Goal: Task Accomplishment & Management: Use online tool/utility

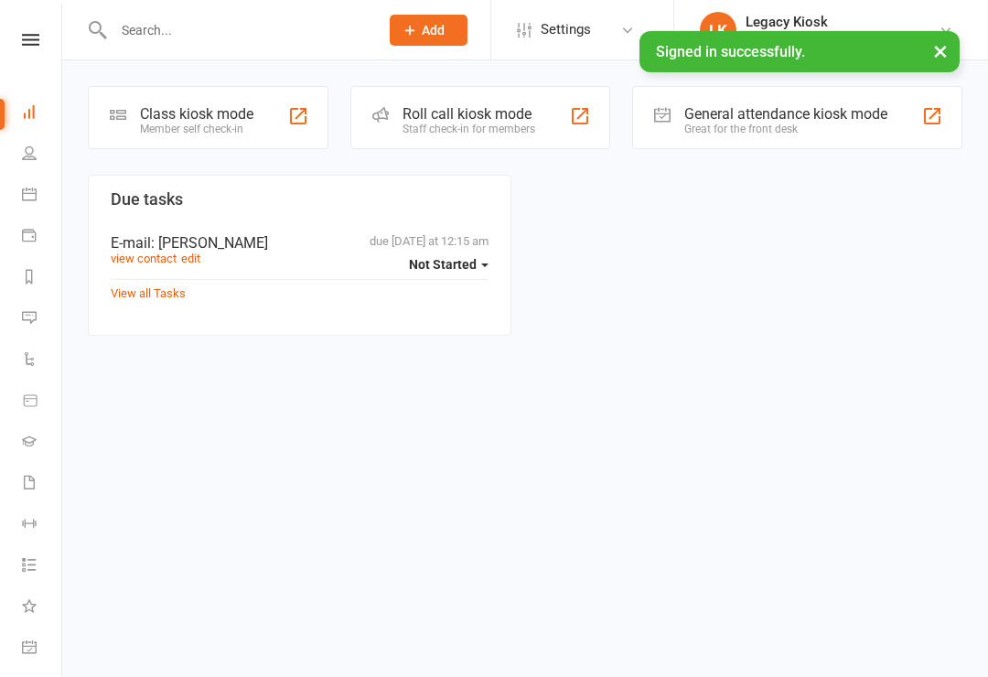
click at [257, 125] on div "Class kiosk mode Member self check-in" at bounding box center [208, 117] width 241 height 63
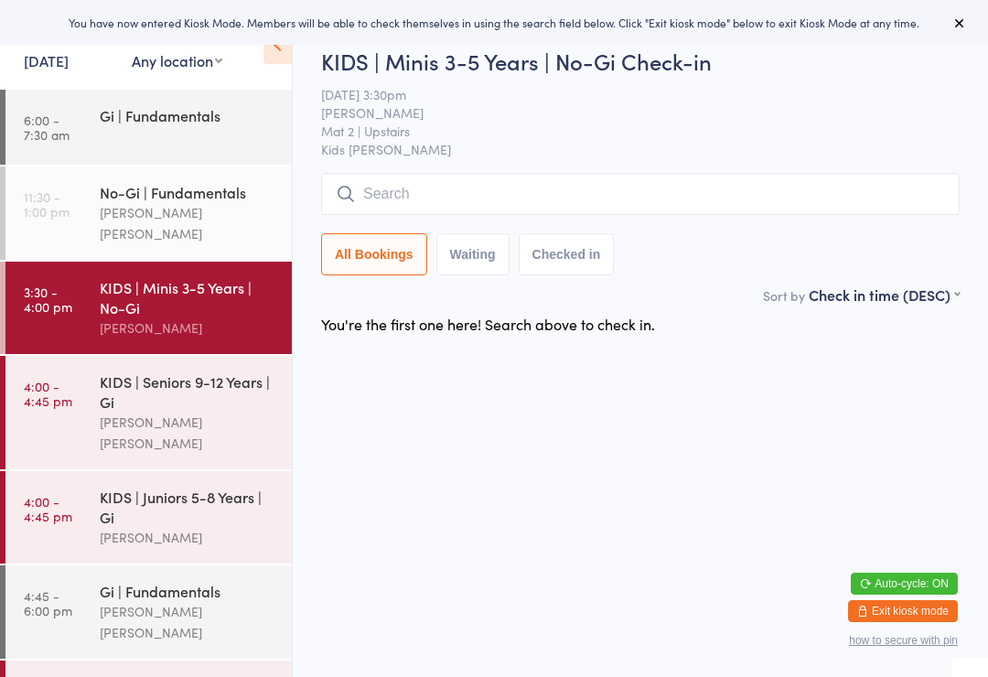
click at [179, 394] on div "KIDS | Seniors 9-12 Years | Gi" at bounding box center [188, 392] width 177 height 40
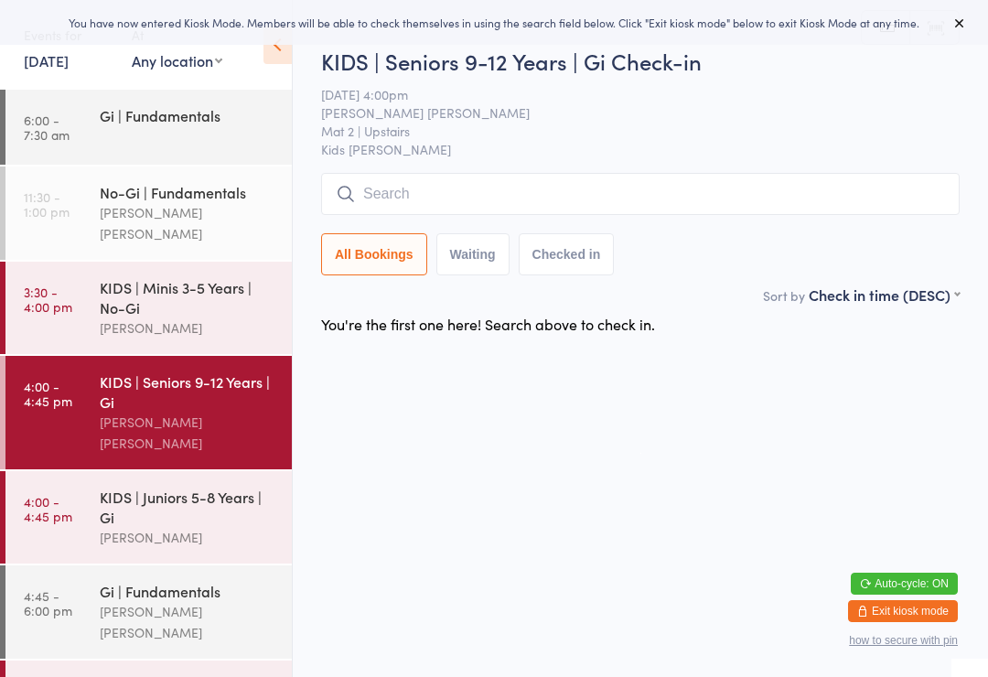
click at [207, 487] on div "KIDS | Juniors 5-8 Years | Gi" at bounding box center [188, 507] width 177 height 40
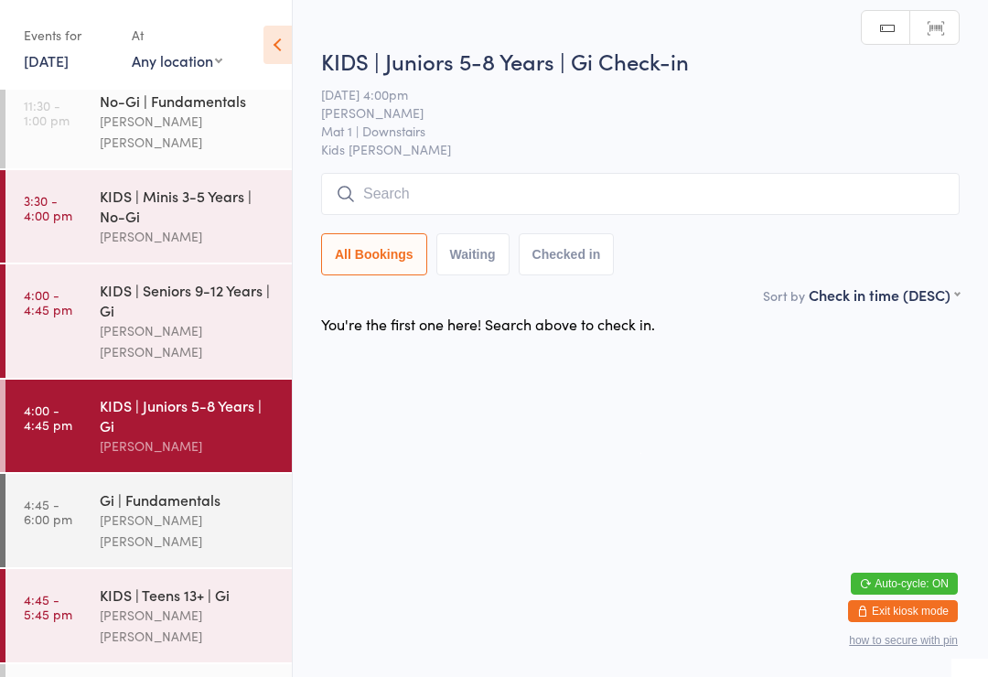
scroll to position [112, 0]
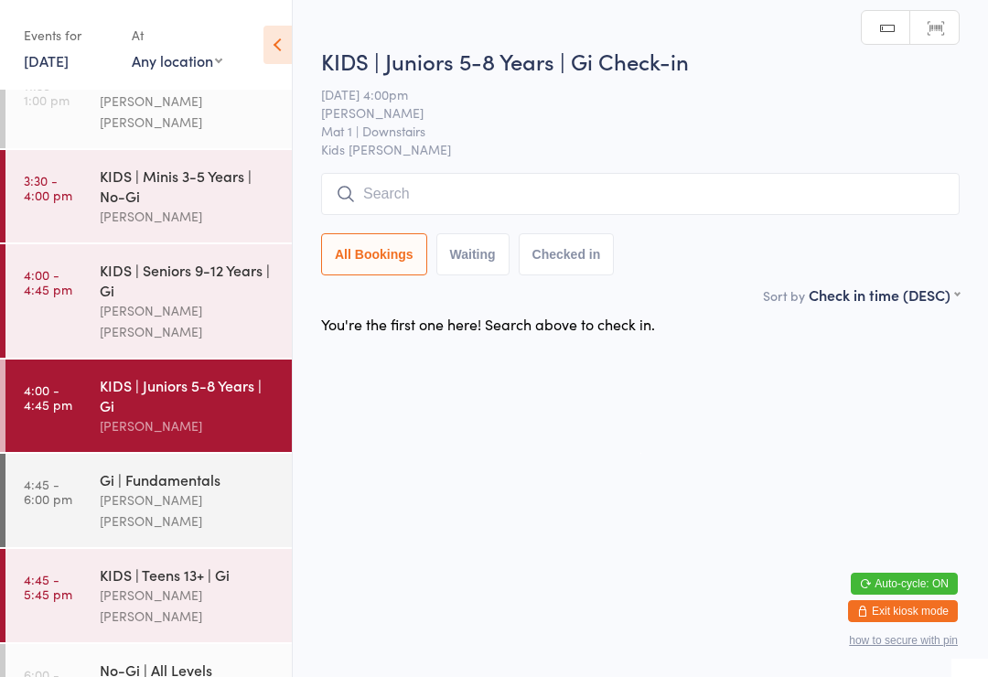
click at [184, 585] on div "[PERSON_NAME] [PERSON_NAME]" at bounding box center [188, 606] width 177 height 42
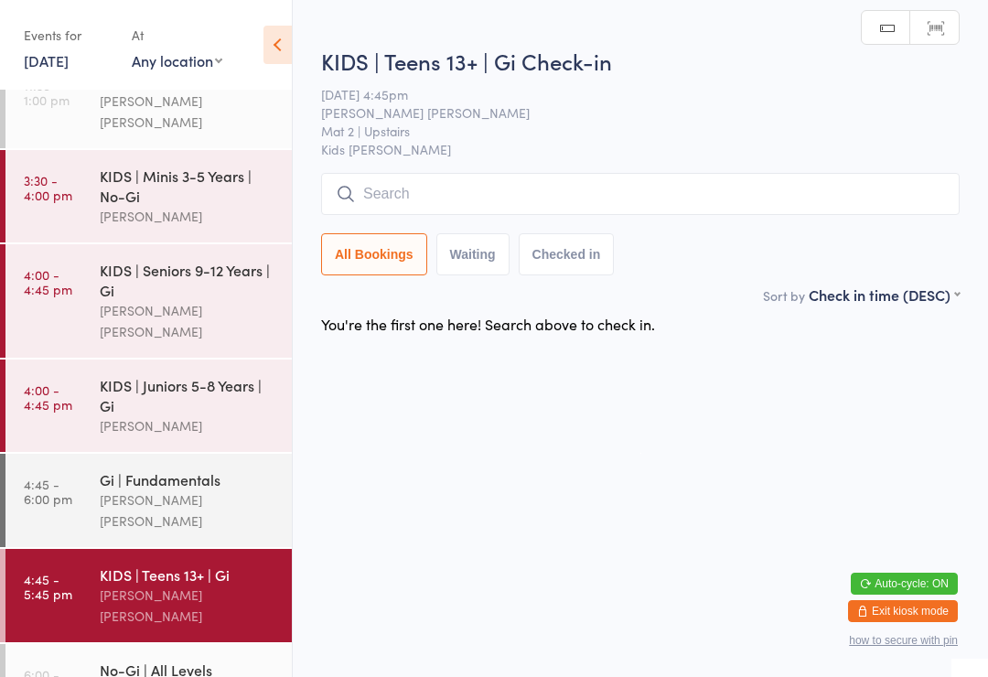
click at [200, 177] on div "KIDS | Minis 3-5 Years | No-Gi" at bounding box center [188, 186] width 177 height 40
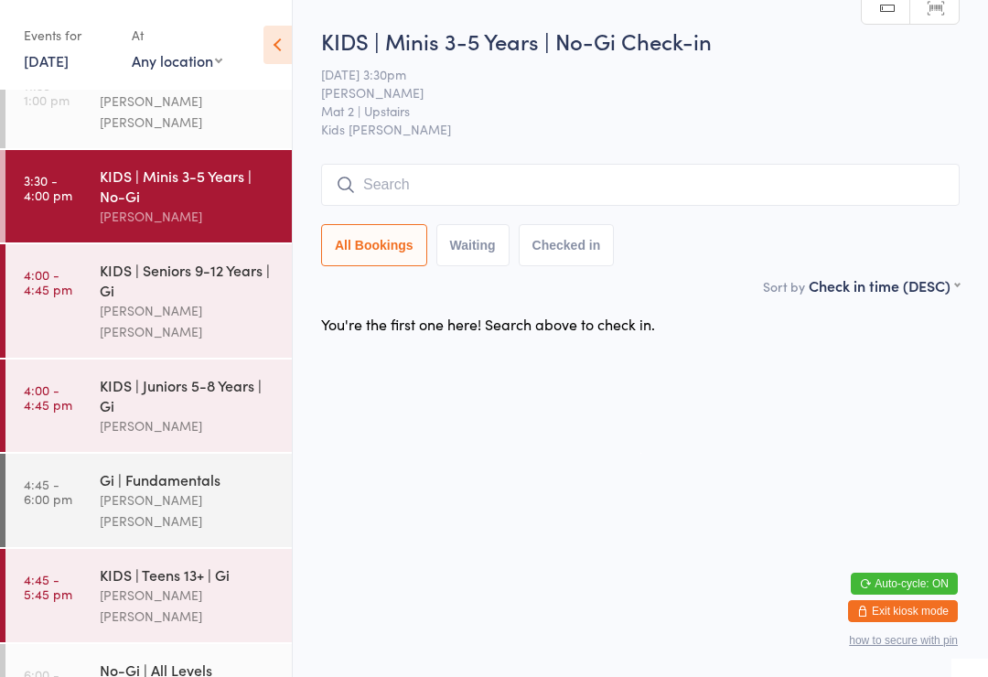
click at [191, 70] on select "Any location Mat 1 | Downstairs Mat 2 | Upstairs" at bounding box center [177, 60] width 91 height 20
click at [63, 59] on link "13 Aug, 2025" at bounding box center [46, 60] width 45 height 20
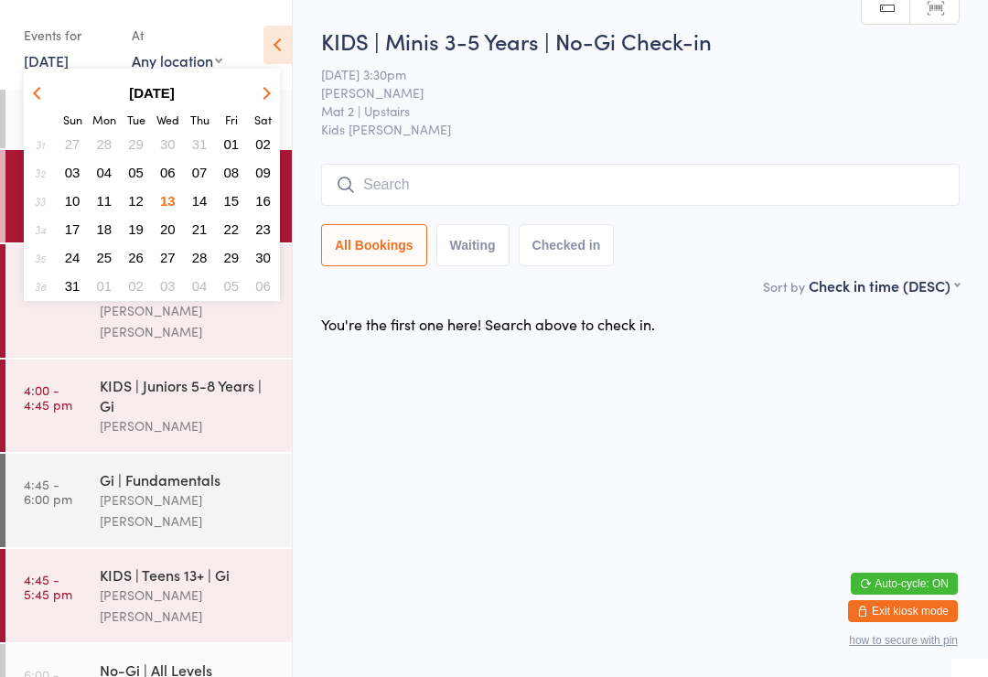
click at [143, 205] on span "12" at bounding box center [136, 201] width 16 height 16
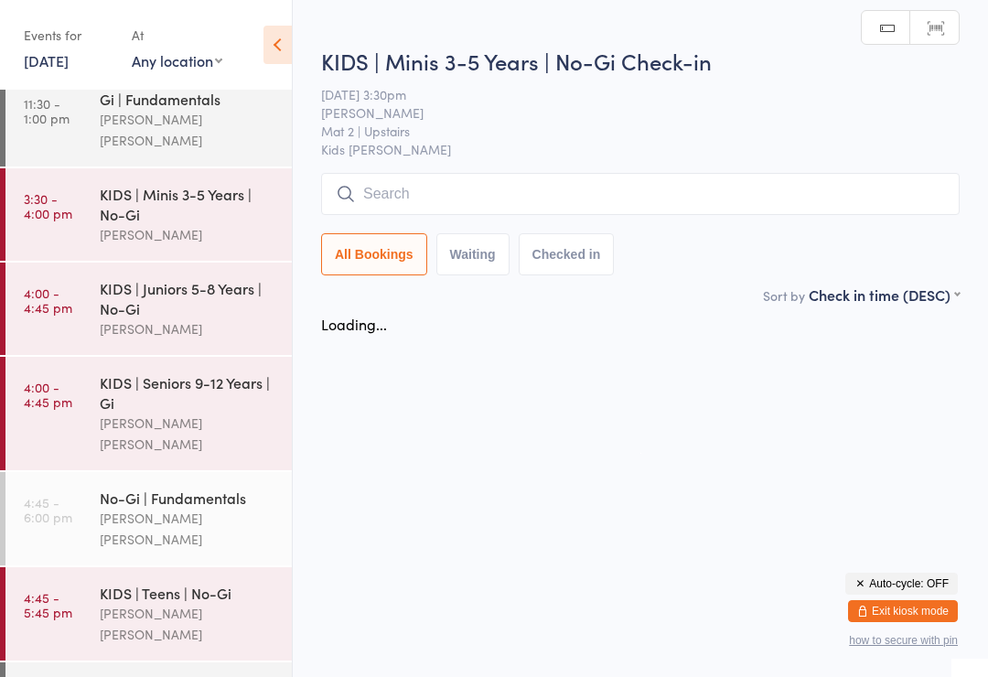
scroll to position [91, 0]
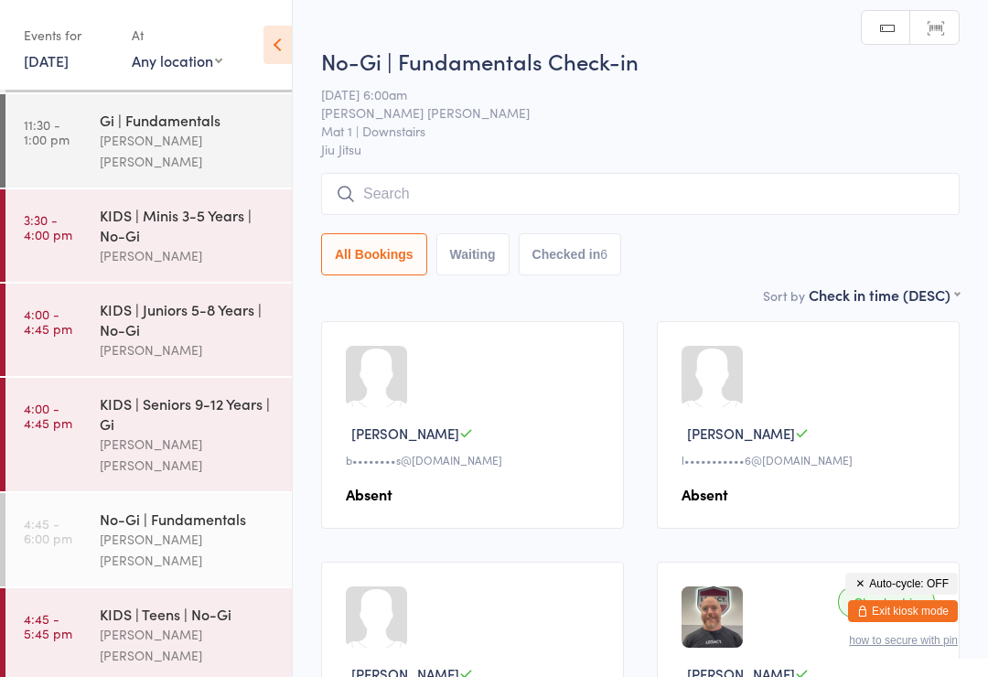
click at [221, 303] on div "KIDS | Juniors 5-8 Years | No-Gi" at bounding box center [188, 319] width 177 height 40
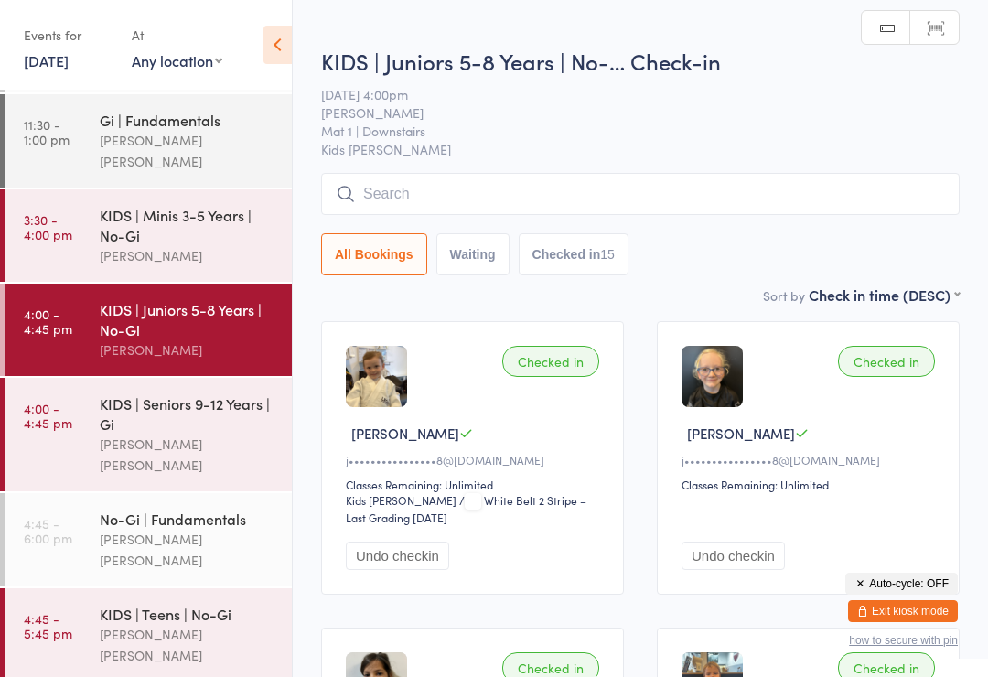
click at [200, 136] on div "Gi | Fundamentals Lucas Costa Santana" at bounding box center [196, 140] width 192 height 93
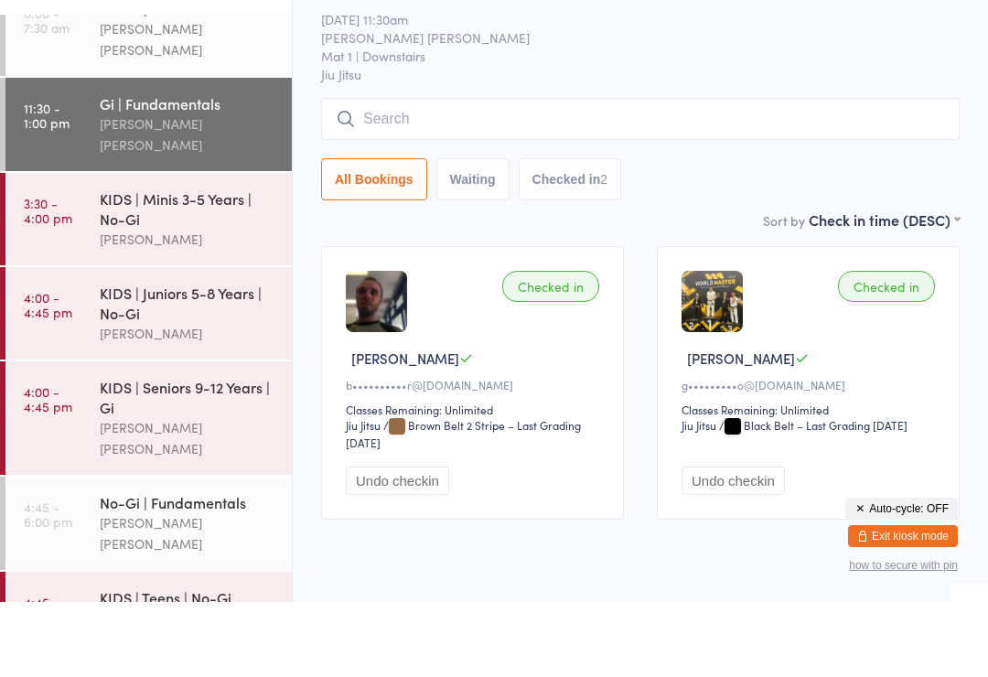
scroll to position [37, 0]
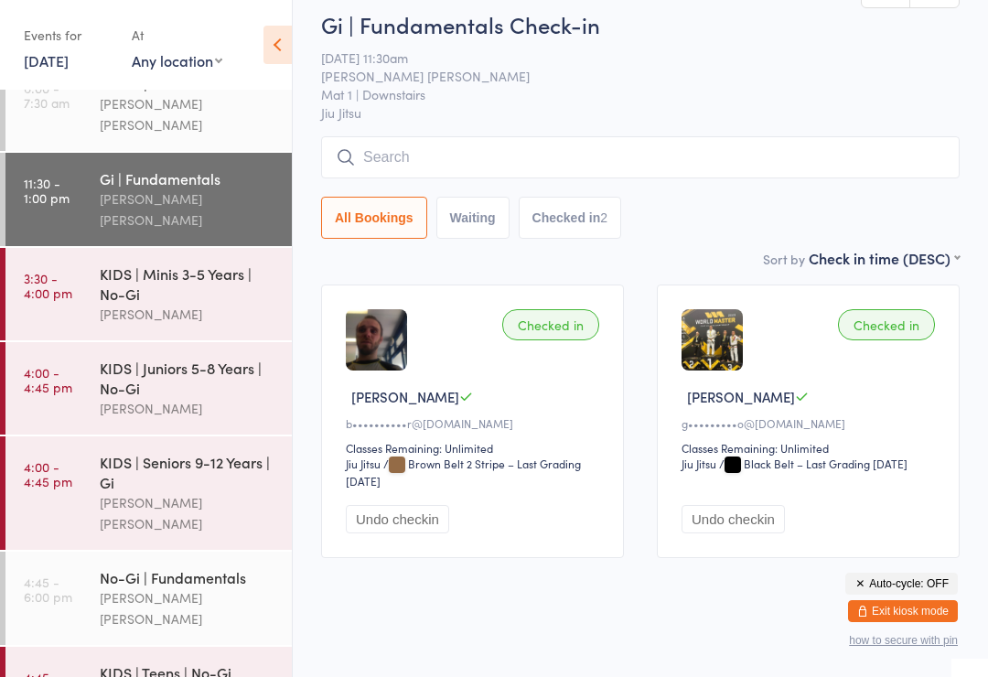
click at [545, 146] on input "search" at bounding box center [640, 157] width 639 height 42
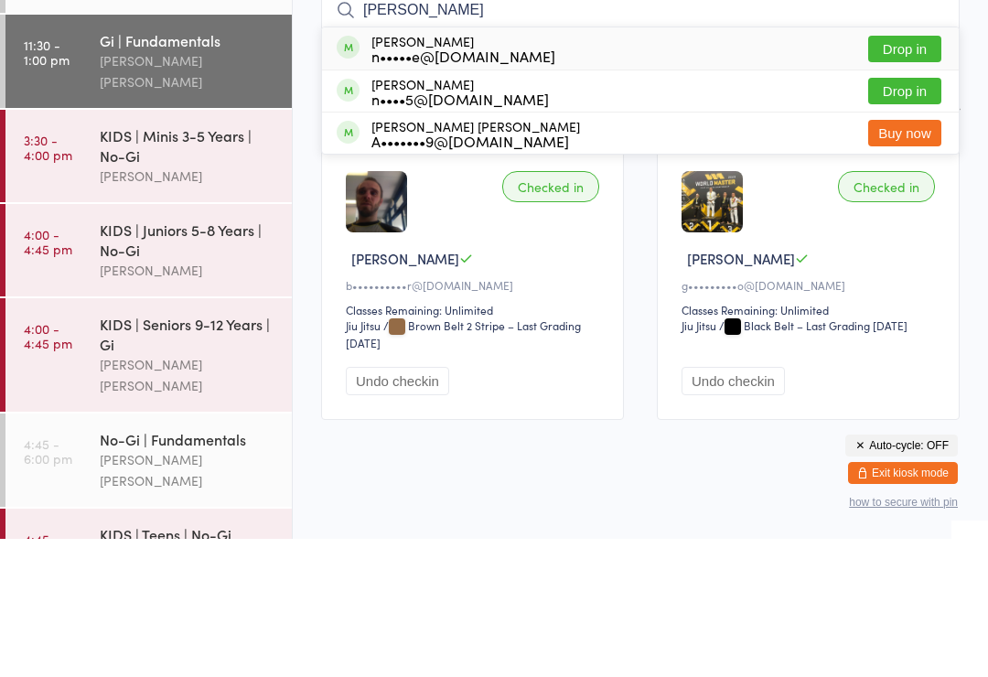
type input "Neil"
click at [923, 216] on button "Drop in" at bounding box center [905, 229] width 73 height 27
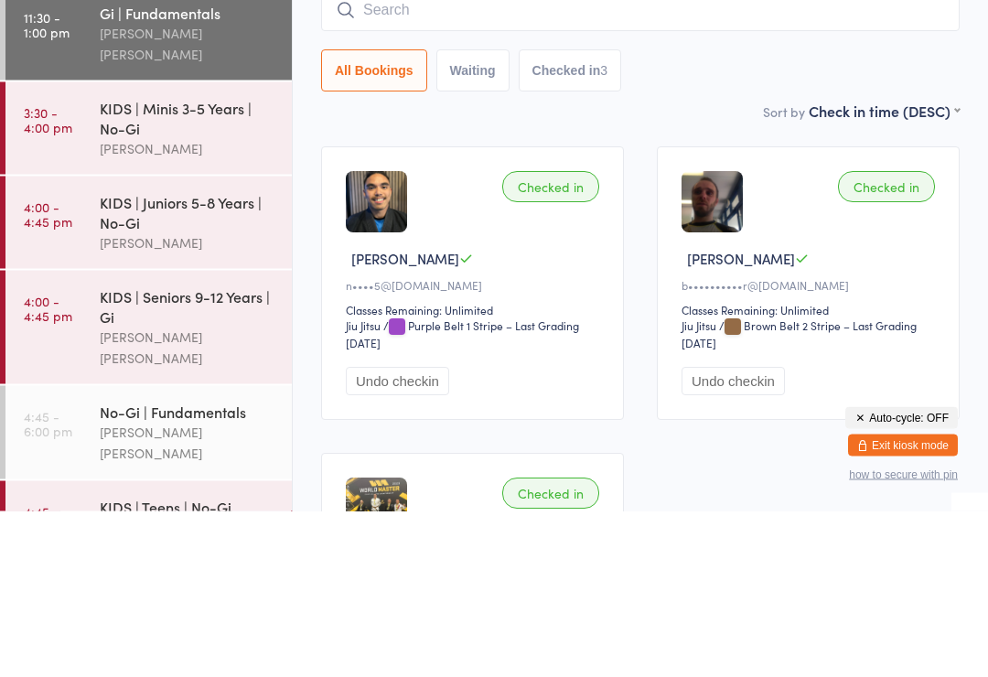
scroll to position [0, 0]
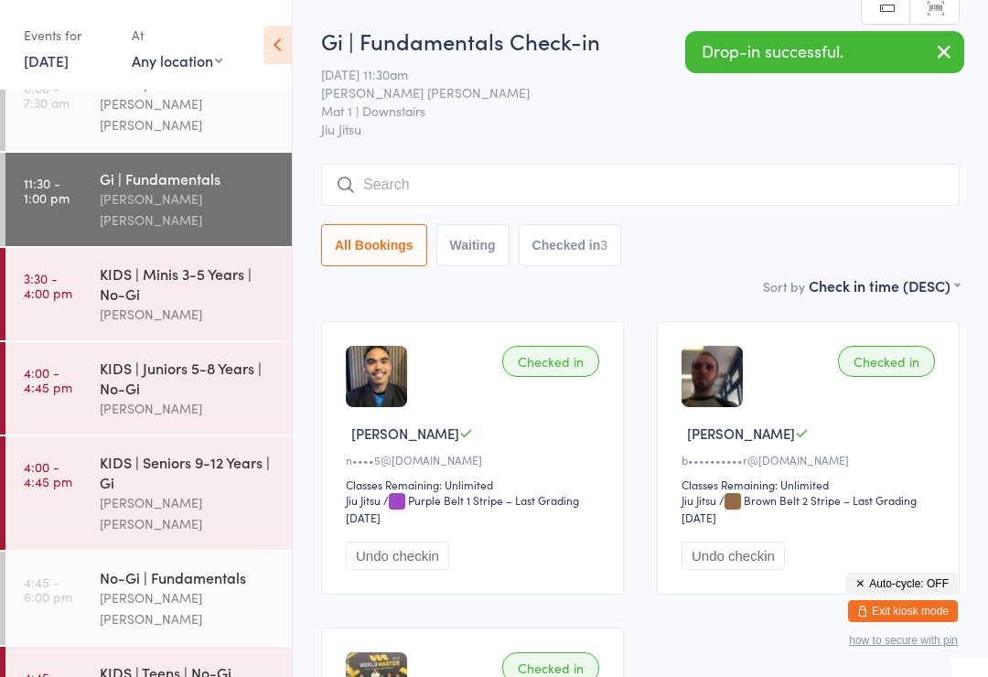
click at [218, 189] on div "Lucas Costa Santana" at bounding box center [188, 210] width 177 height 42
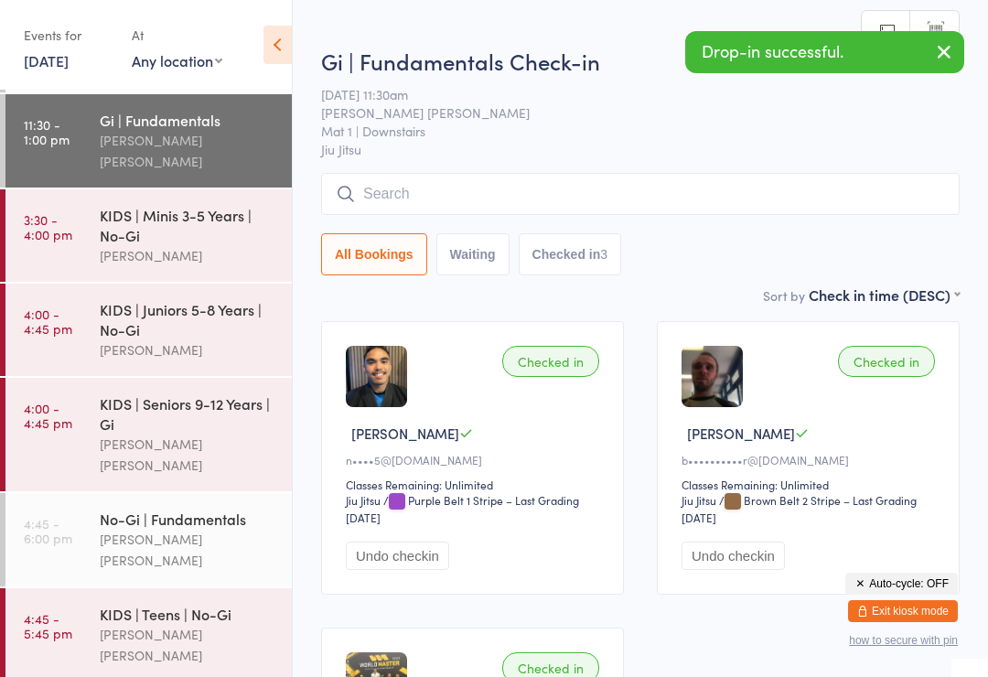
scroll to position [91, 0]
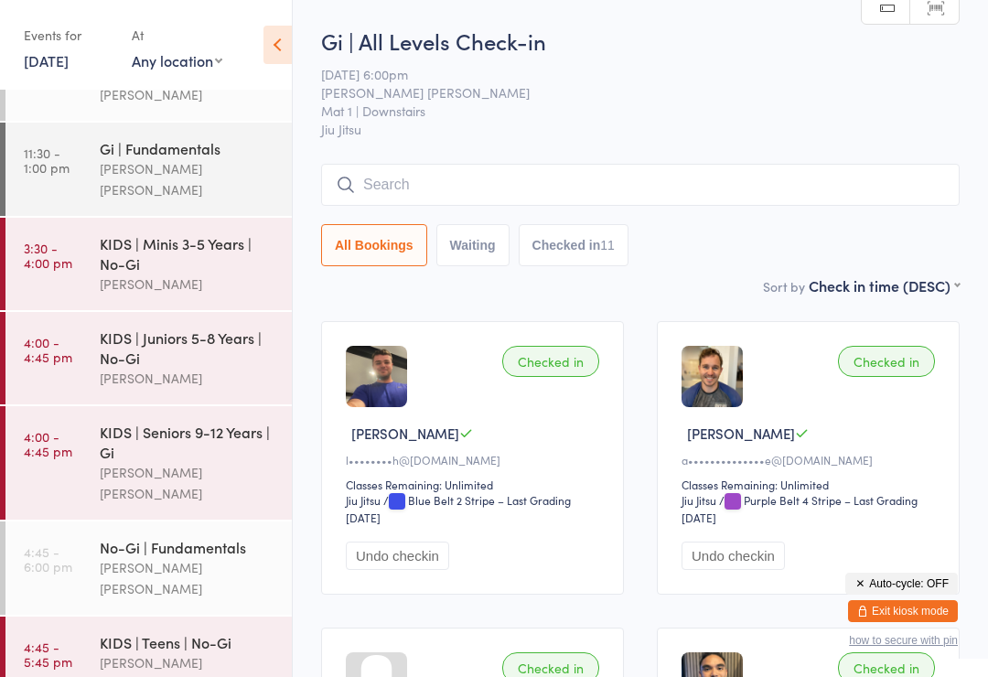
click at [63, 65] on link "12 Aug, 2025" at bounding box center [46, 60] width 45 height 20
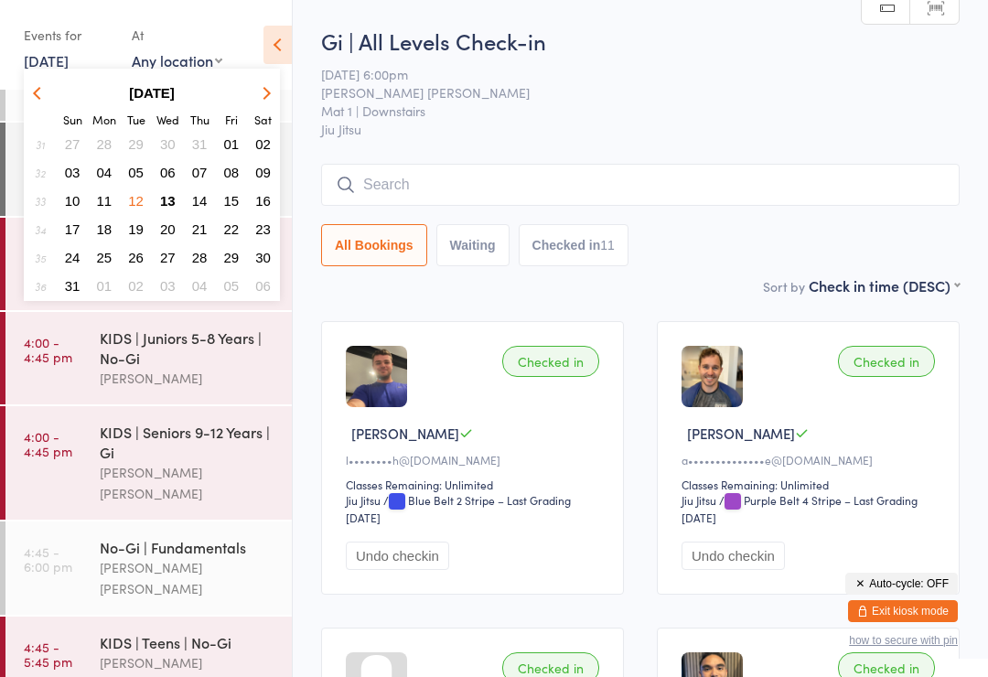
click at [168, 205] on span "13" at bounding box center [168, 201] width 16 height 16
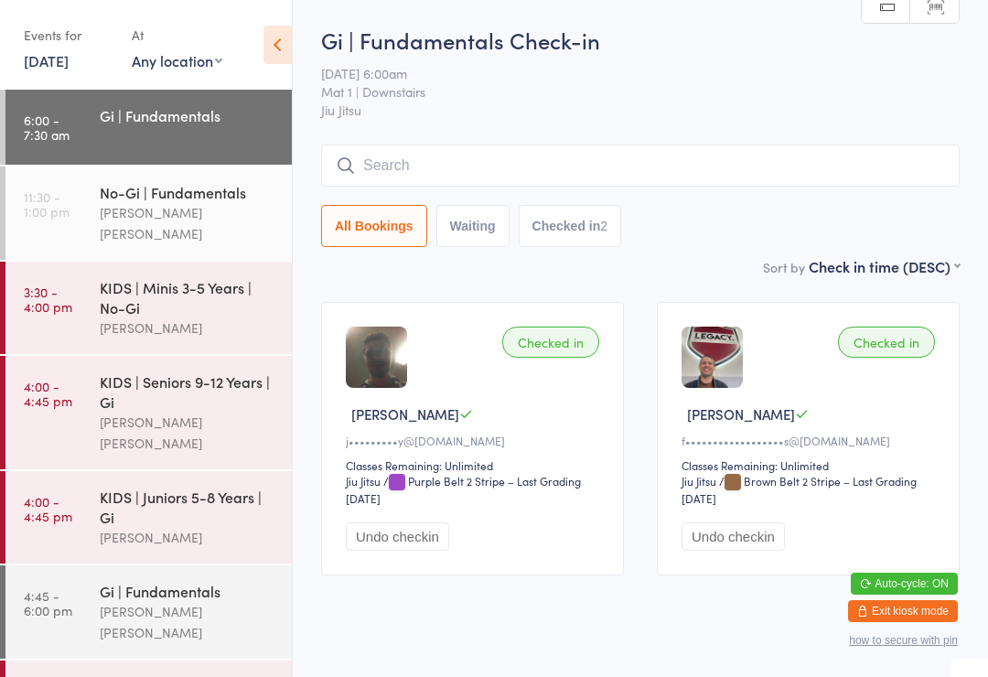
click at [205, 318] on div "Neil Sanchez" at bounding box center [188, 328] width 177 height 21
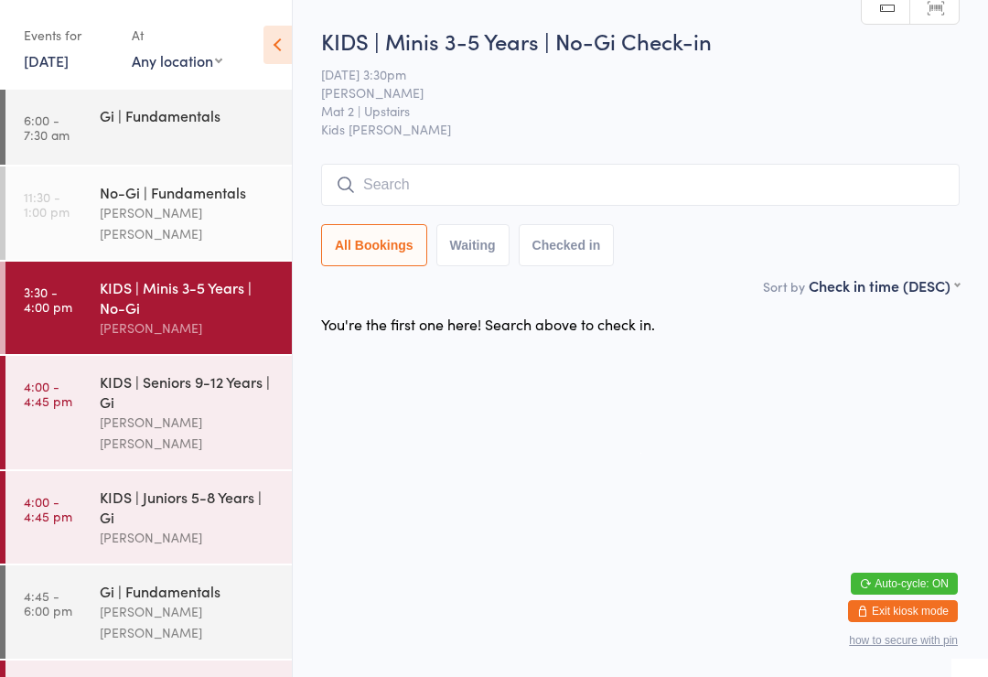
click at [381, 188] on input "search" at bounding box center [640, 185] width 639 height 42
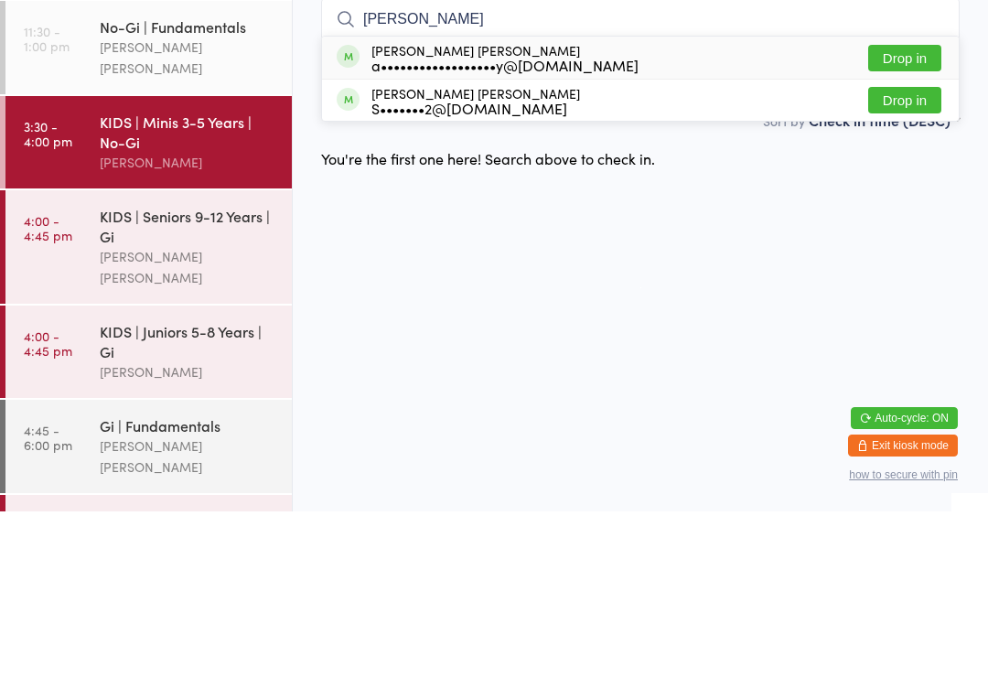
type input "Flynn"
click at [914, 211] on button "Drop in" at bounding box center [905, 224] width 73 height 27
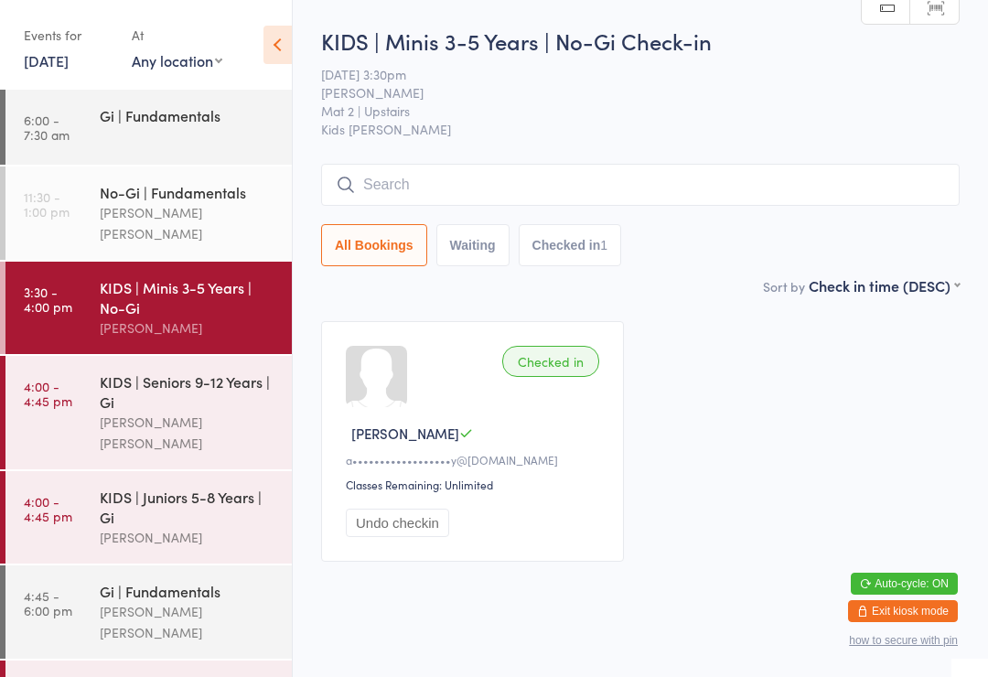
click at [152, 487] on div "KIDS | Juniors 5-8 Years | Gi" at bounding box center [188, 507] width 177 height 40
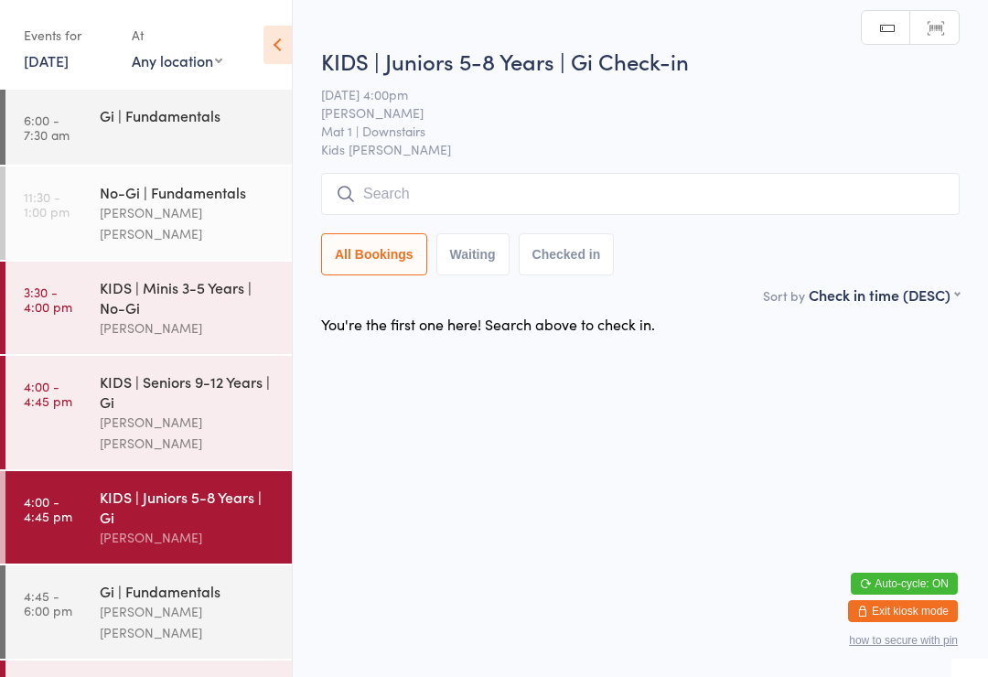
click at [839, 235] on div "All Bookings Waiting Checked in" at bounding box center [640, 254] width 639 height 42
click at [836, 187] on input "search" at bounding box center [640, 194] width 639 height 42
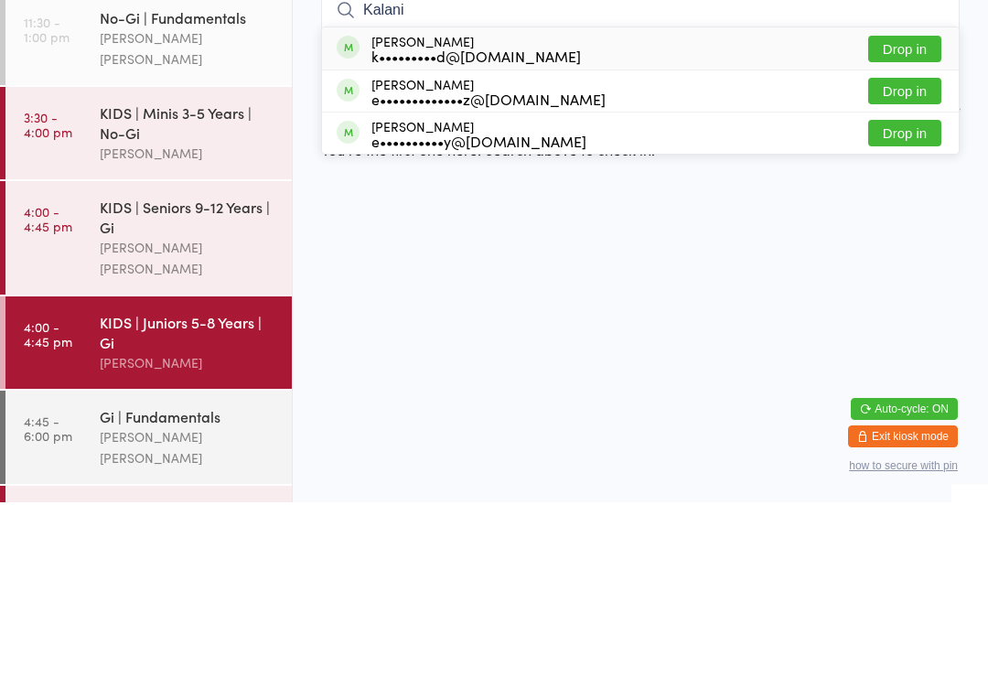
type input "Kalani"
click at [920, 253] on button "Drop in" at bounding box center [905, 266] width 73 height 27
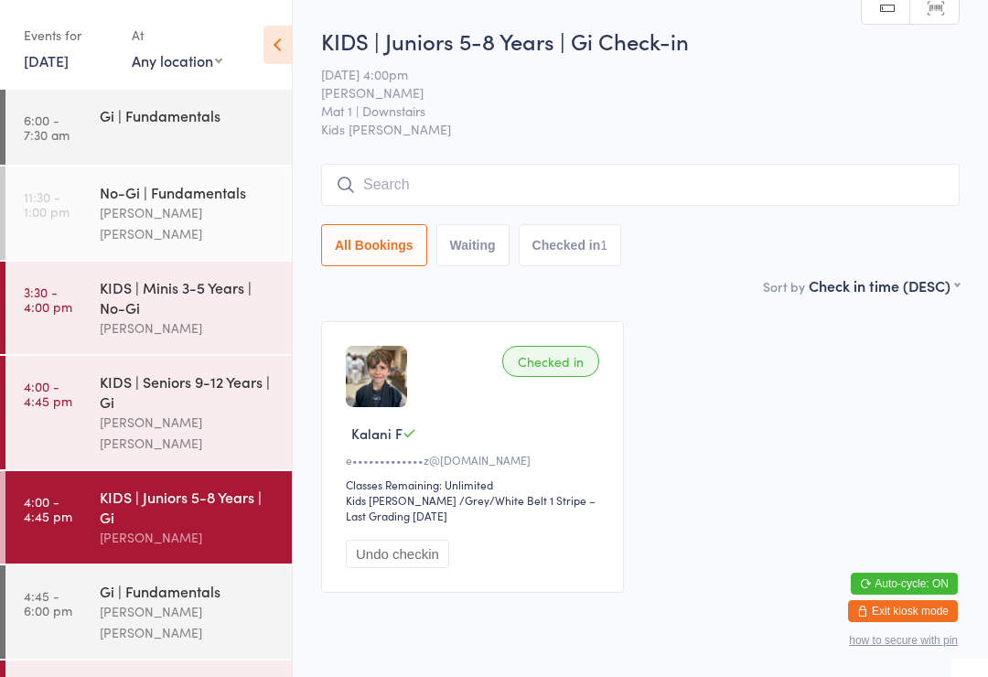
click at [507, 189] on input "search" at bounding box center [640, 185] width 639 height 42
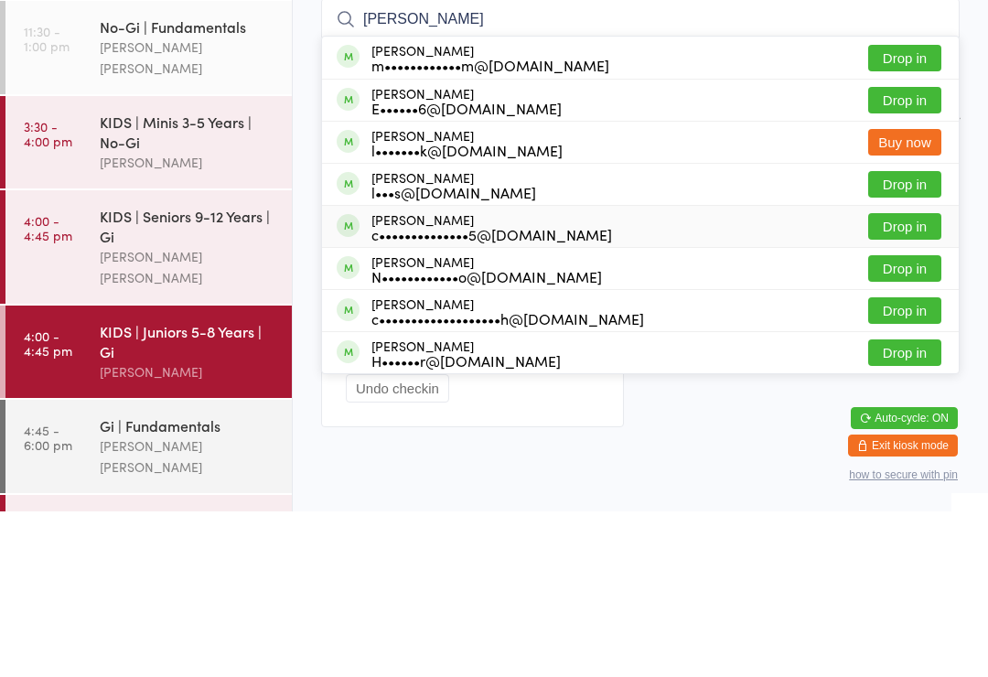
type input "Luca"
click at [453, 393] on div "c••••••••••••••5@gmail.com" at bounding box center [492, 400] width 241 height 15
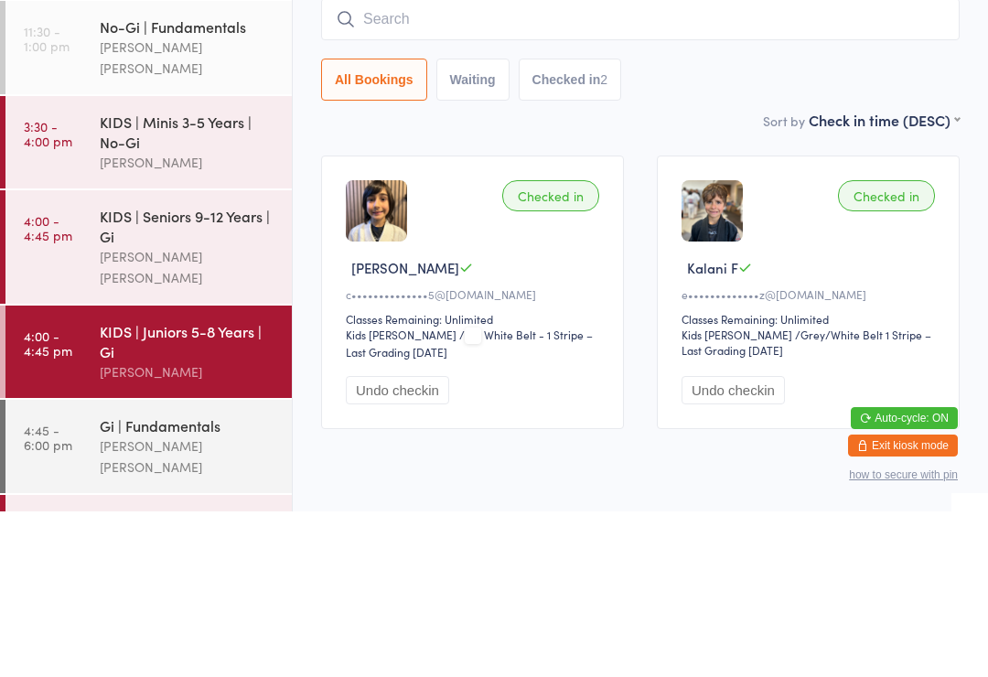
click at [550, 346] on div "Checked in" at bounding box center [550, 361] width 97 height 31
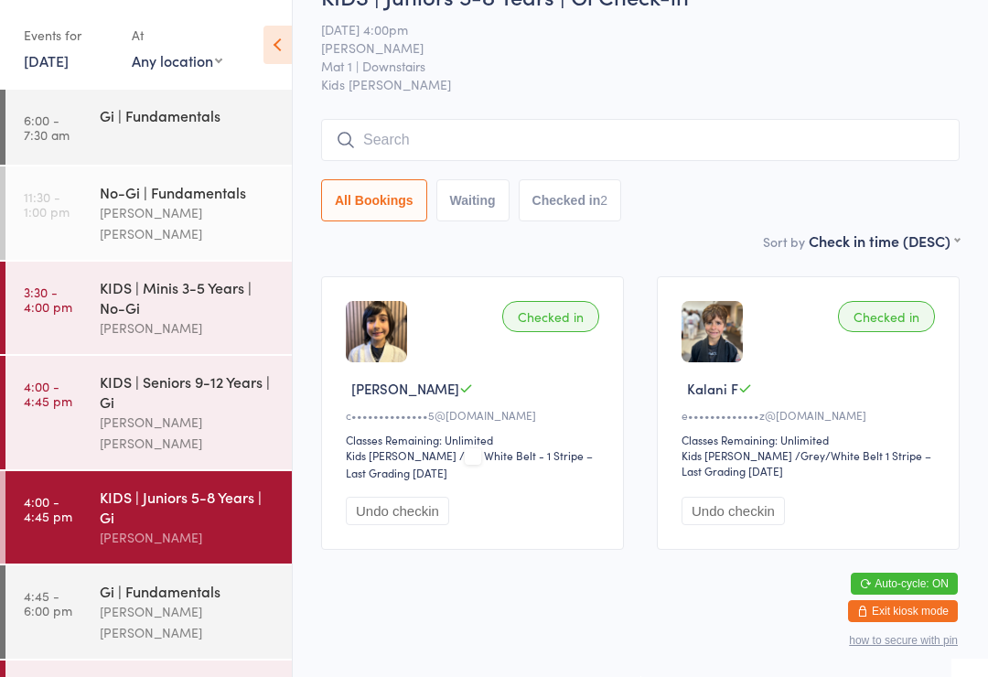
click at [125, 412] on div "[PERSON_NAME] [PERSON_NAME]" at bounding box center [188, 433] width 177 height 42
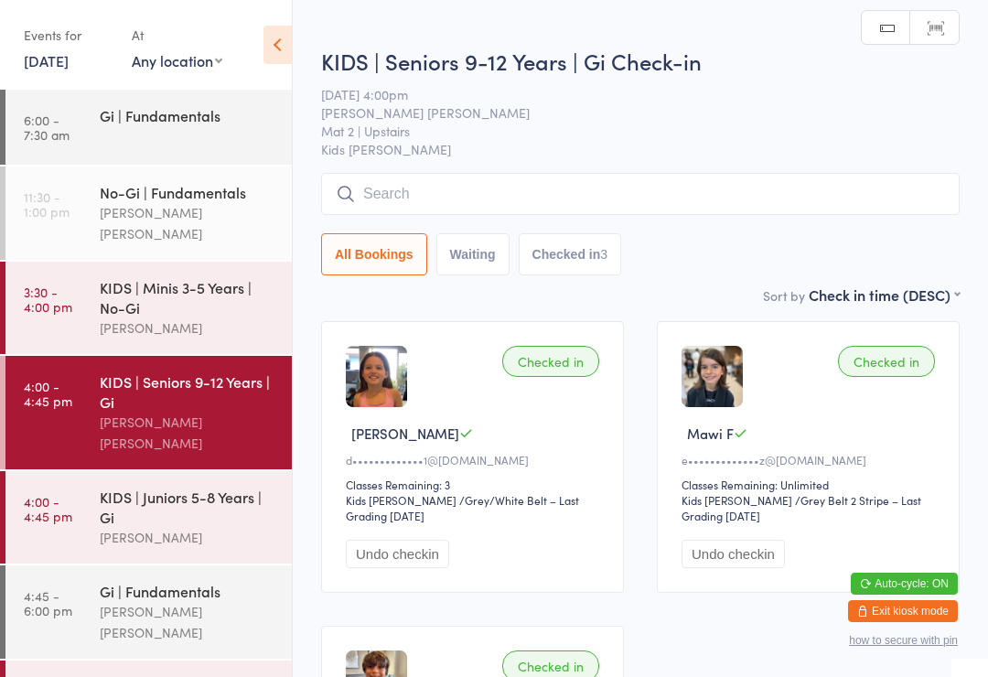
click at [384, 214] on input "search" at bounding box center [640, 194] width 639 height 42
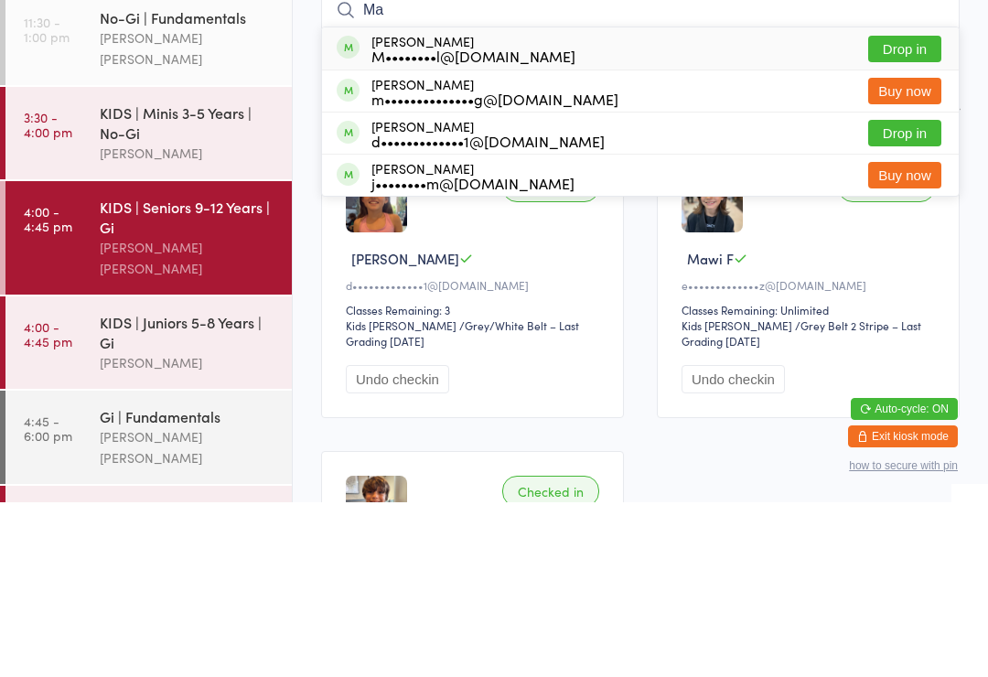
type input "M"
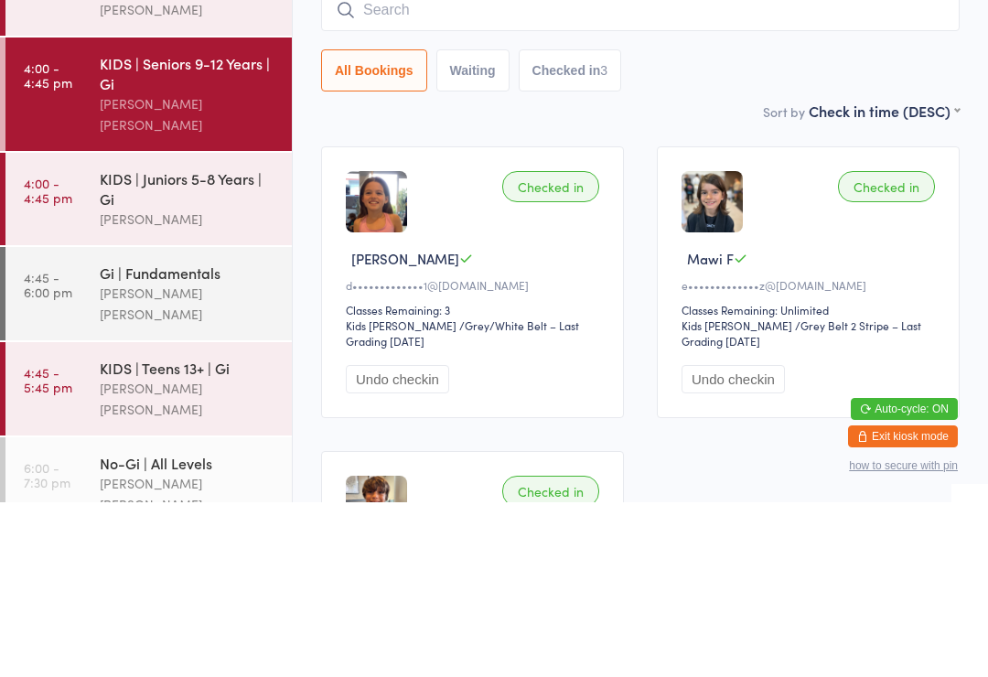
scroll to position [145, 0]
click at [95, 327] on link "4:00 - 4:45 pm KIDS | Juniors 5-8 Years | Gi Neil Sanchez" at bounding box center [148, 373] width 286 height 92
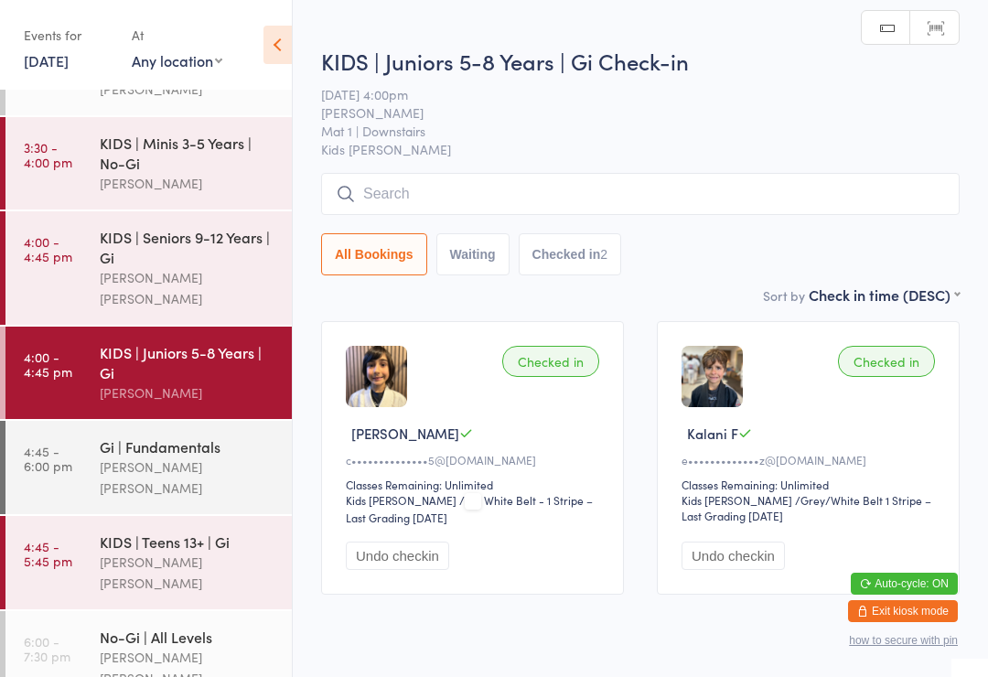
click at [363, 214] on input "search" at bounding box center [640, 194] width 639 height 42
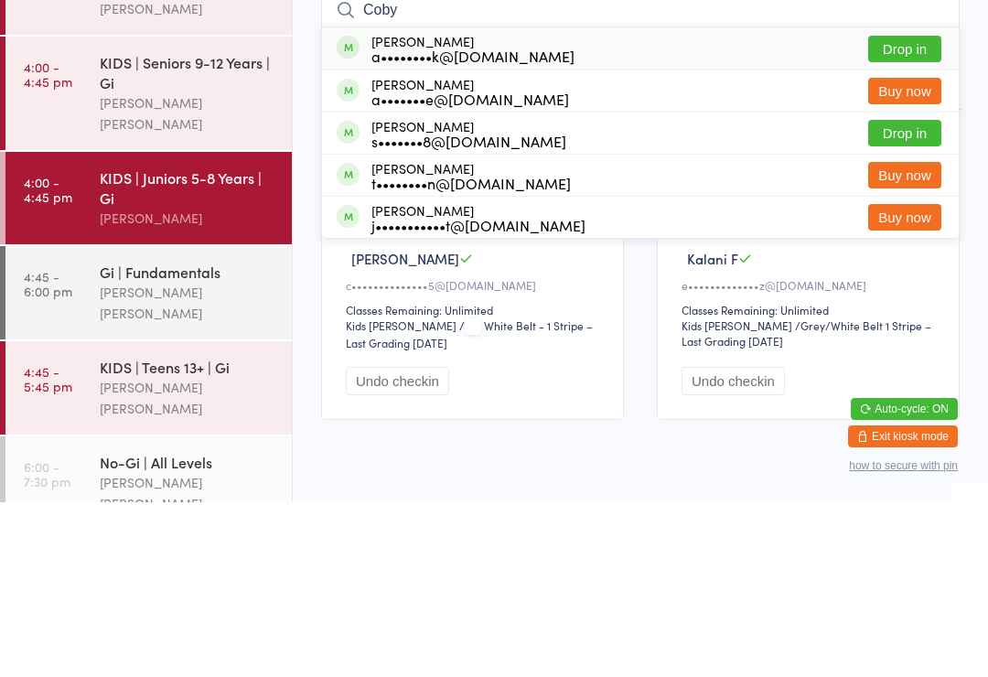
type input "Coby"
click at [400, 223] on div "a••••••••k@hotmail.com" at bounding box center [473, 230] width 203 height 15
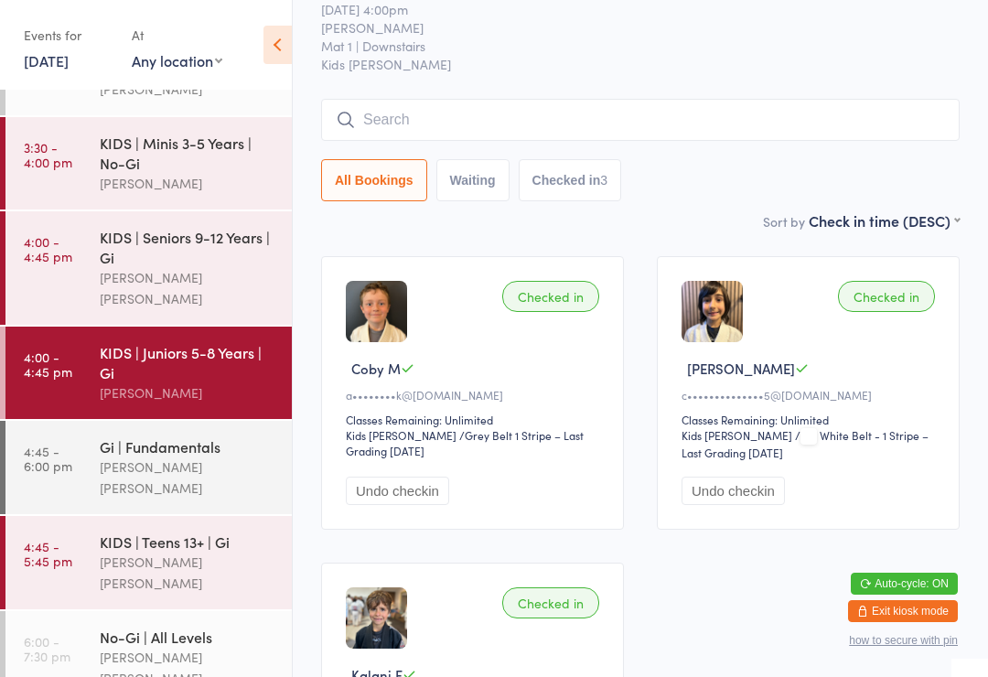
click at [378, 116] on input "search" at bounding box center [640, 120] width 639 height 42
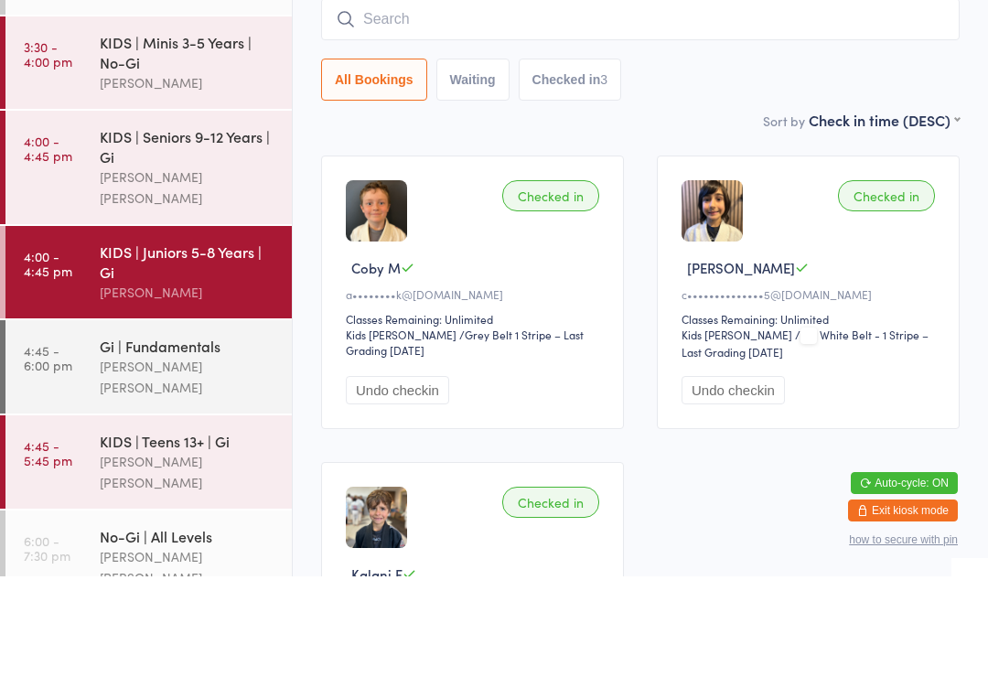
type input "M"
click at [118, 227] on div "KIDS | Seniors 9-12 Years | Gi" at bounding box center [188, 247] width 177 height 40
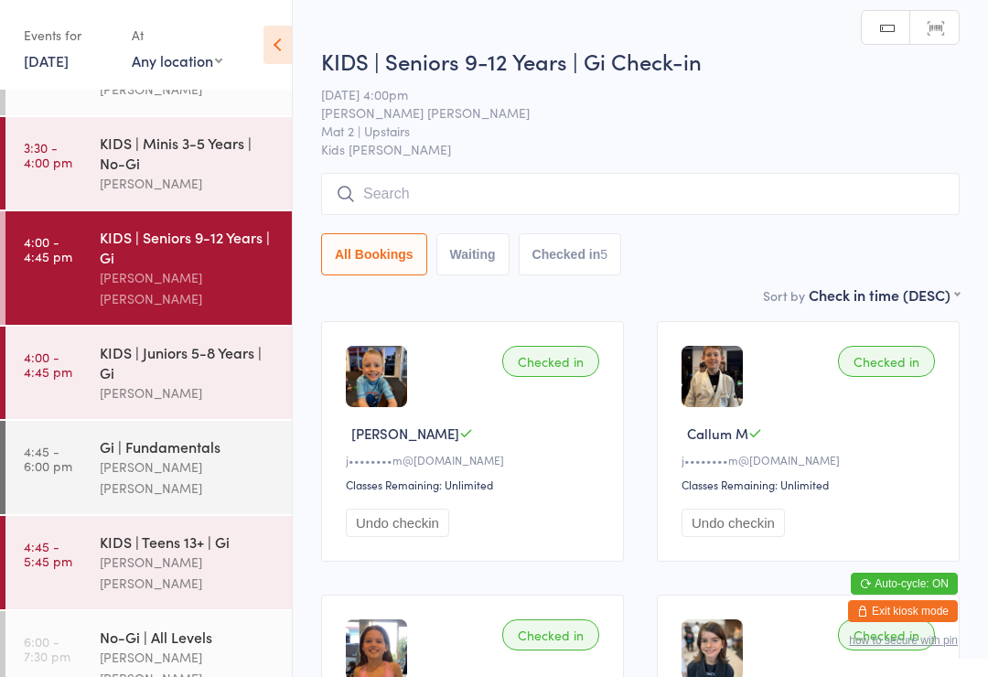
click at [439, 188] on input "search" at bounding box center [640, 194] width 639 height 42
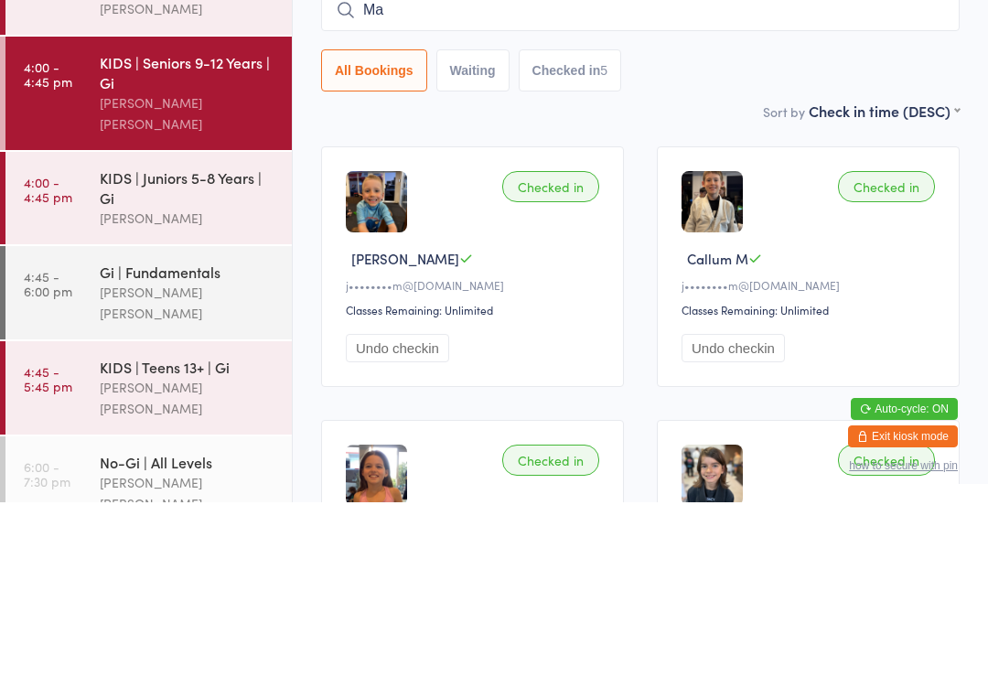
type input "Max"
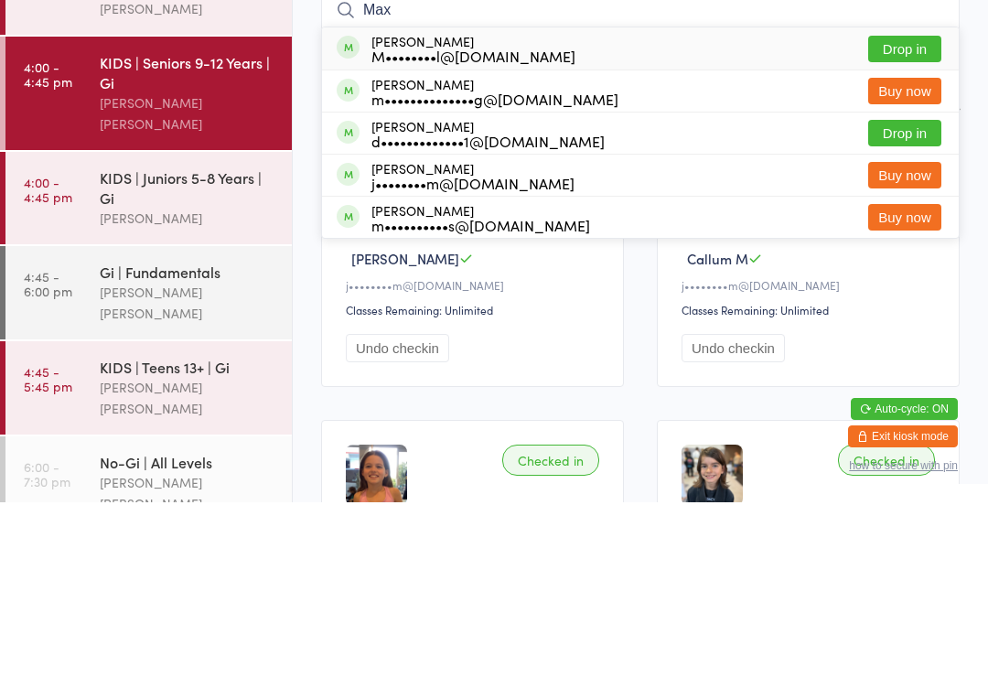
click at [160, 342] on div "KIDS | Juniors 5-8 Years | Gi" at bounding box center [188, 362] width 177 height 40
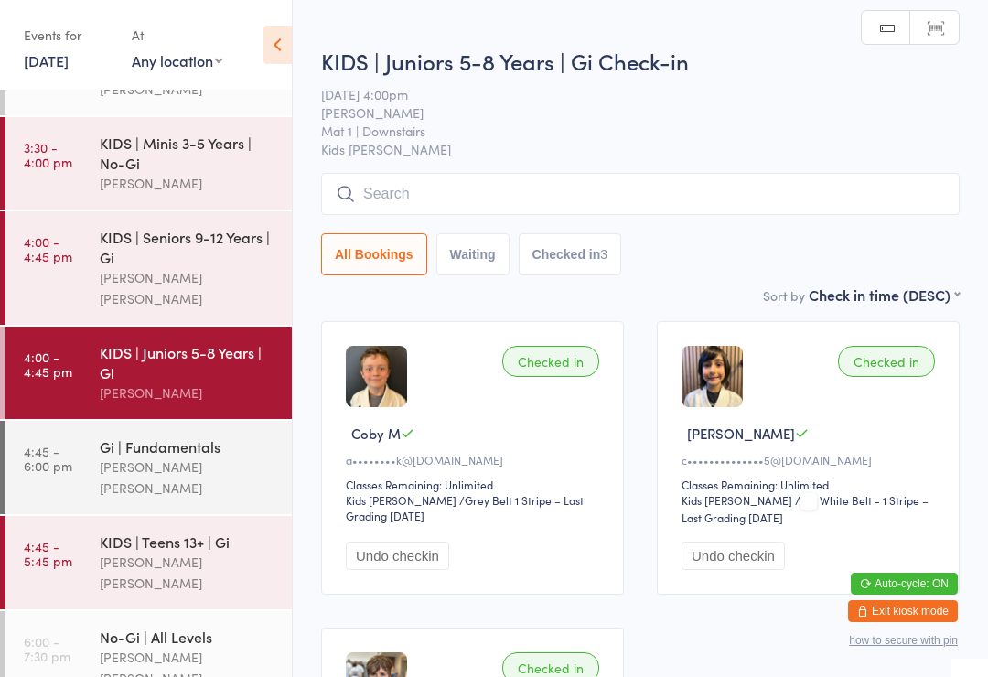
click at [360, 188] on input "search" at bounding box center [640, 194] width 639 height 42
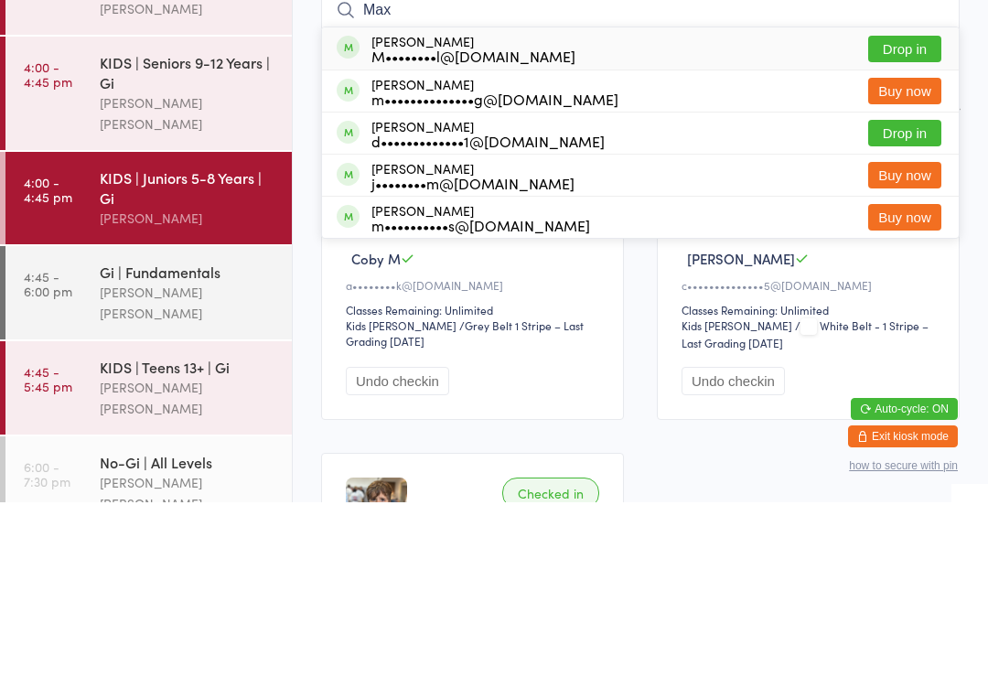
type input "Max"
click at [392, 308] on div "d•••••••••••••1@gmail.com" at bounding box center [488, 315] width 233 height 15
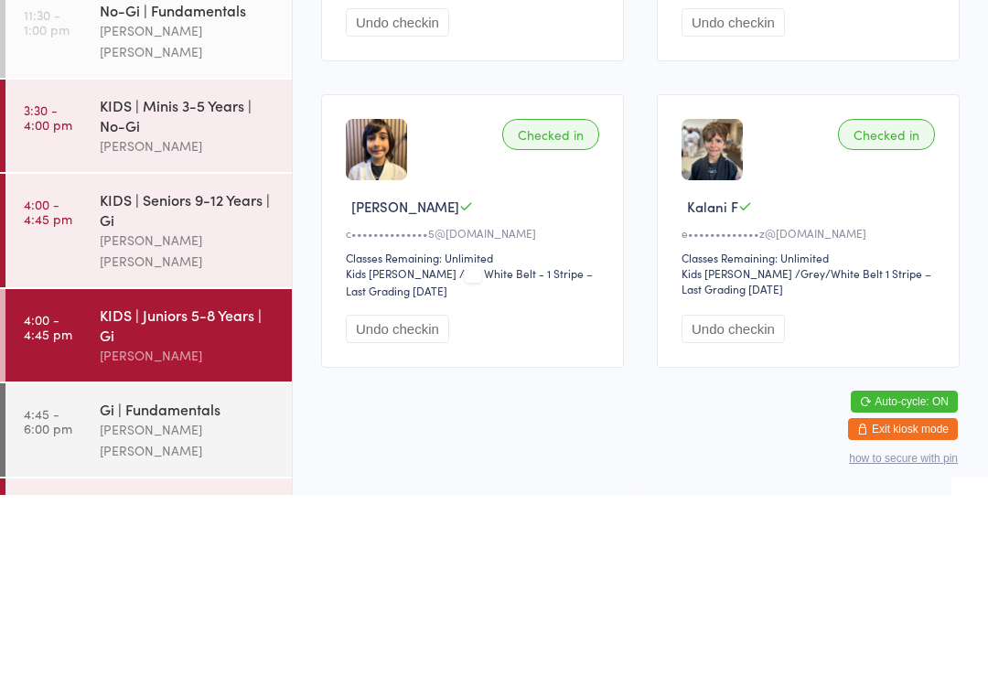
click at [139, 412] on div "Lucas Costa Santana" at bounding box center [188, 433] width 177 height 42
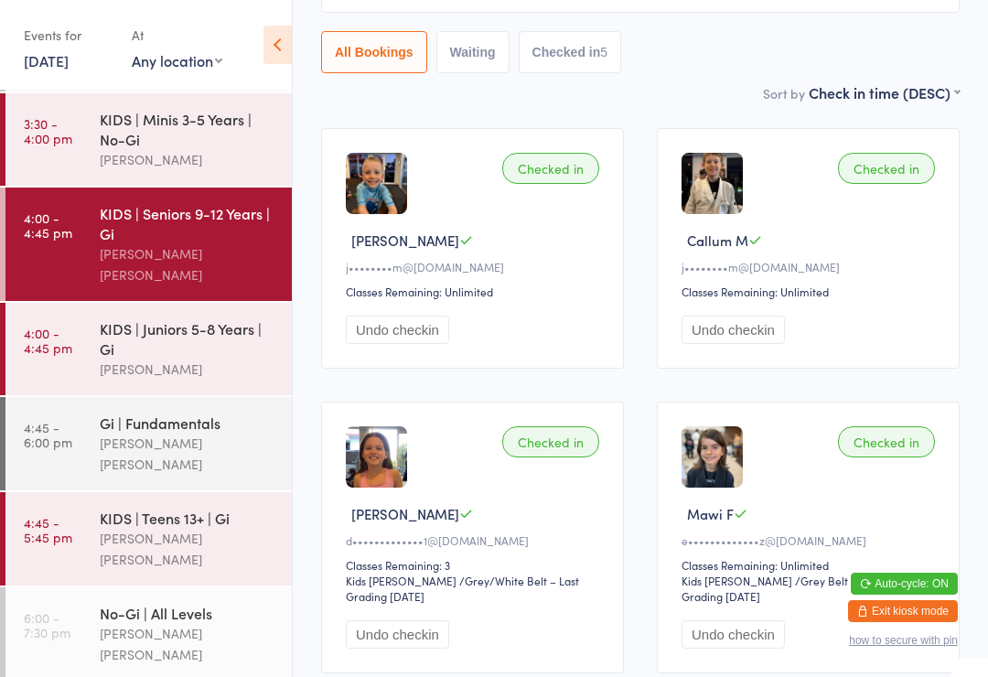
scroll to position [167, 0]
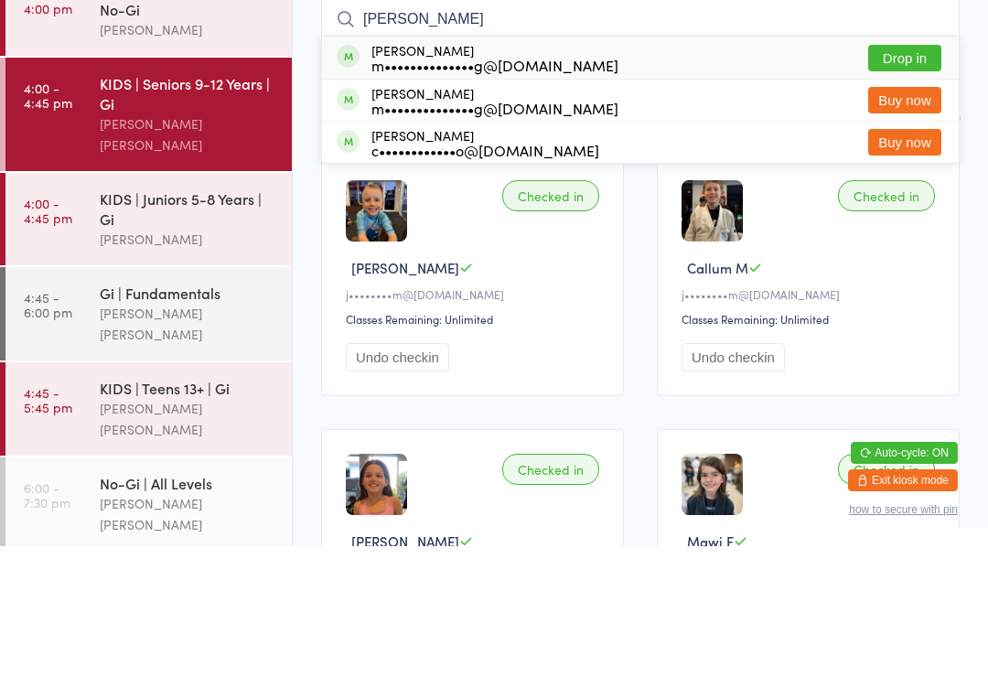
type input "Leo cowling"
click at [458, 174] on div "Leo Cowling m••••••••••••••g@gmail.com" at bounding box center [495, 188] width 247 height 29
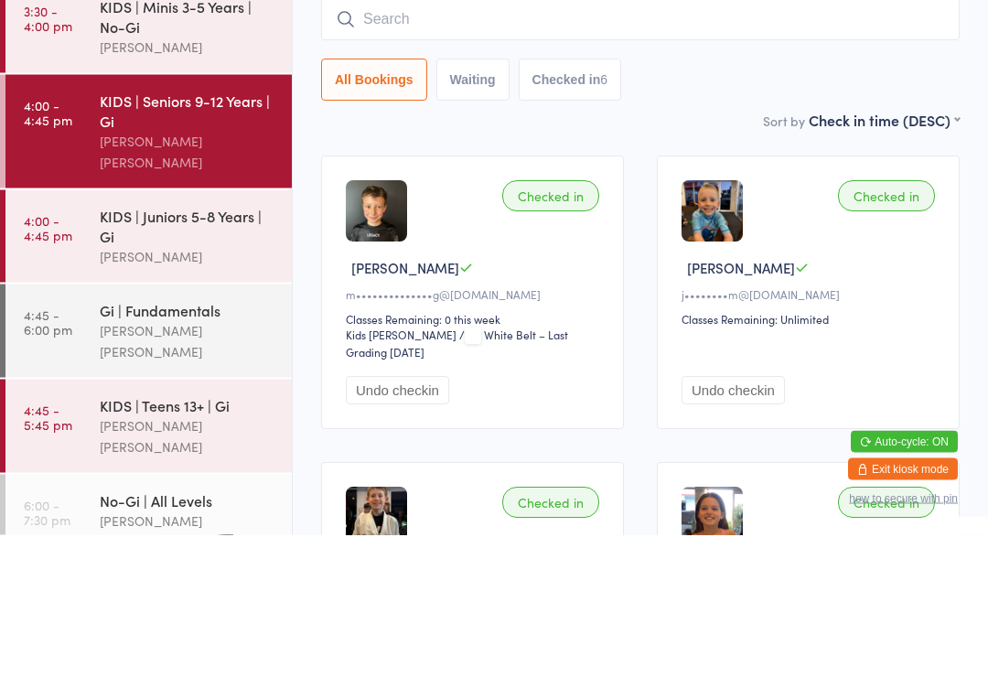
scroll to position [0, 0]
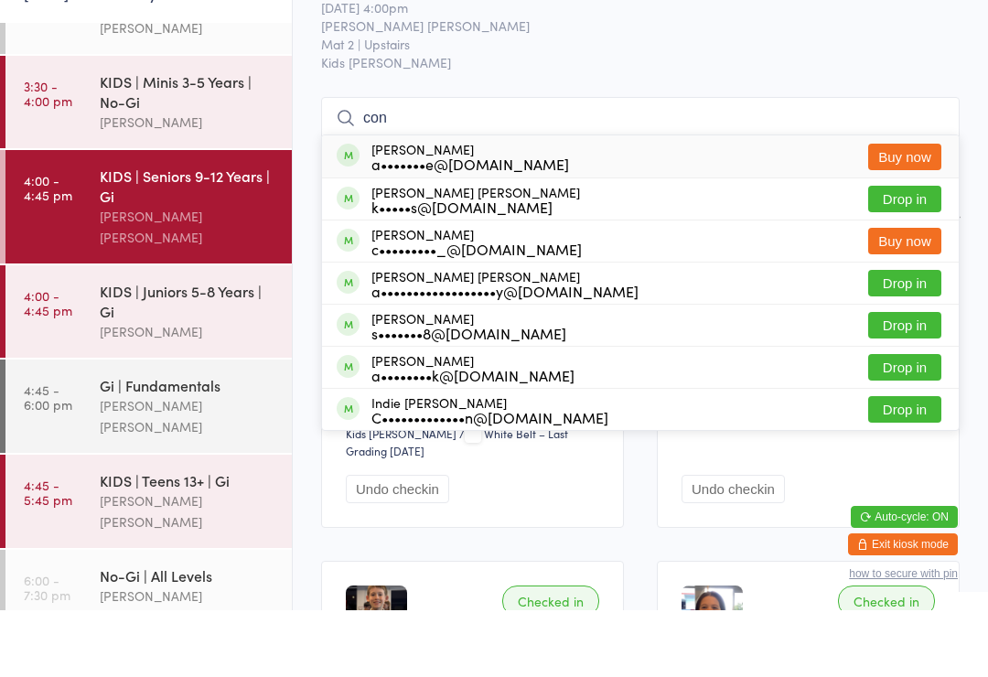
type input "con"
click at [907, 253] on button "Drop in" at bounding box center [905, 266] width 73 height 27
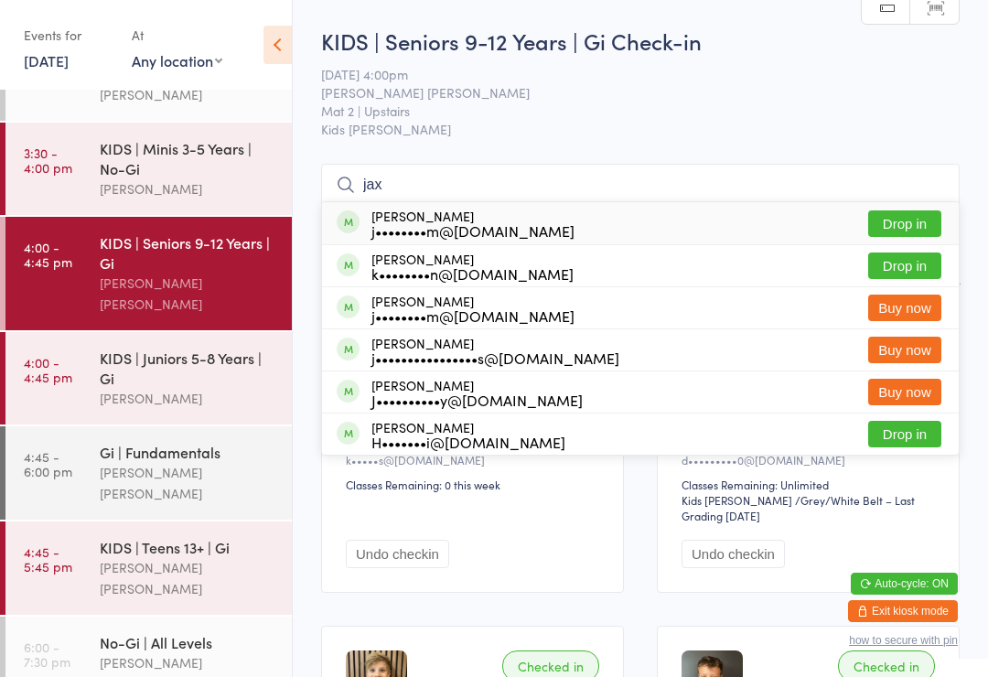
type input "jax"
click at [915, 273] on button "Drop in" at bounding box center [905, 266] width 73 height 27
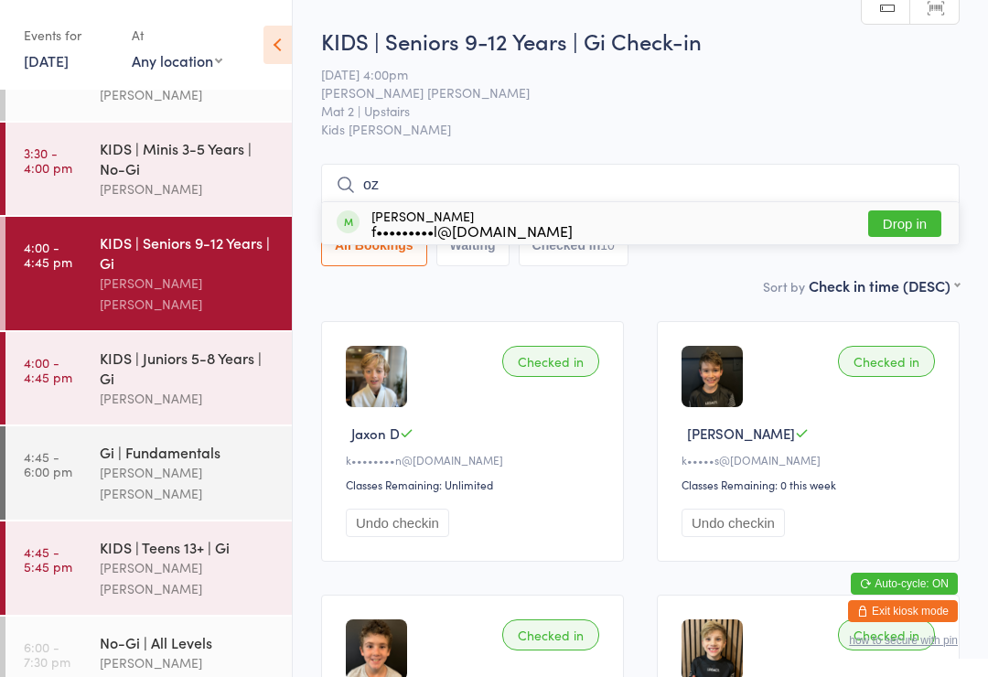
type input "oz"
click at [388, 216] on div "Ozias Smith f•••••••••l@gmail.com" at bounding box center [472, 223] width 201 height 29
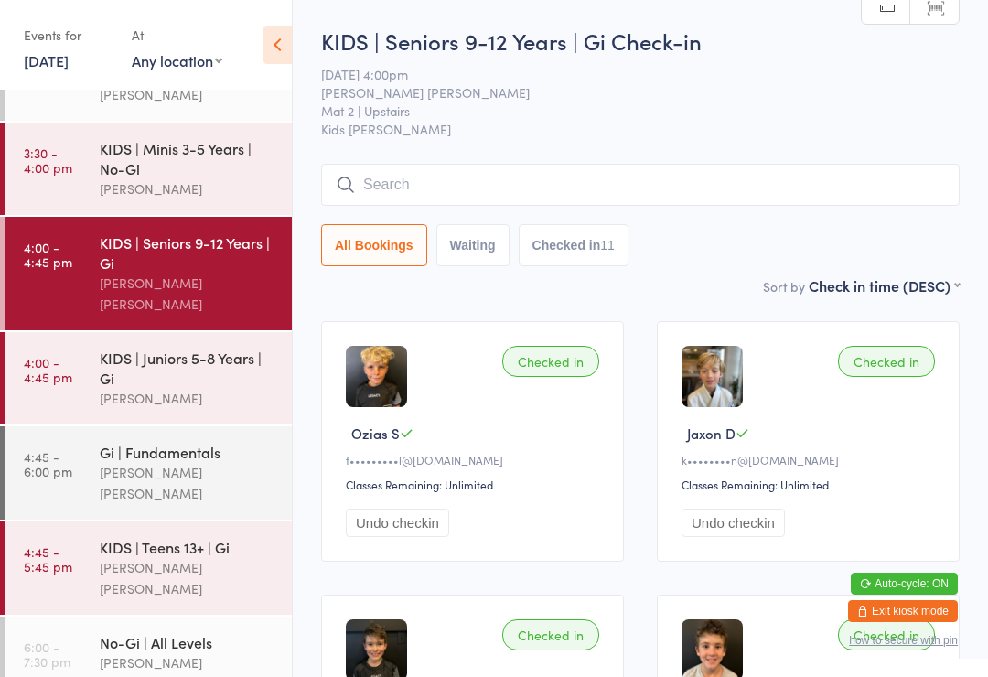
click at [205, 152] on div "KIDS | Minis 3-5 Years | No-Gi" at bounding box center [188, 158] width 177 height 40
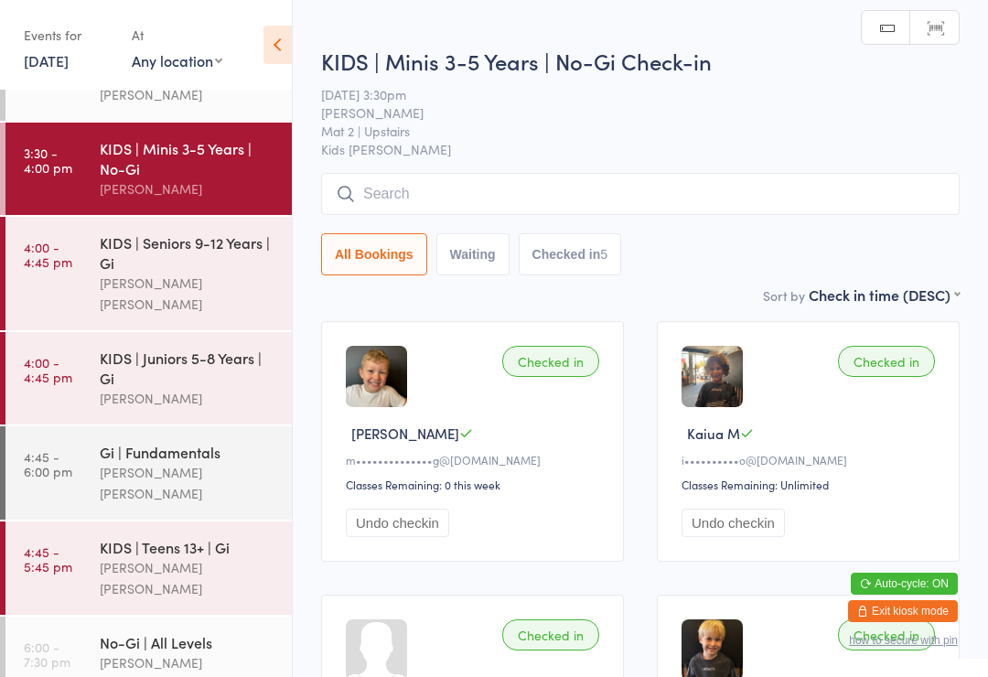
click at [208, 348] on div "KIDS | Juniors 5-8 Years | Gi" at bounding box center [188, 368] width 177 height 40
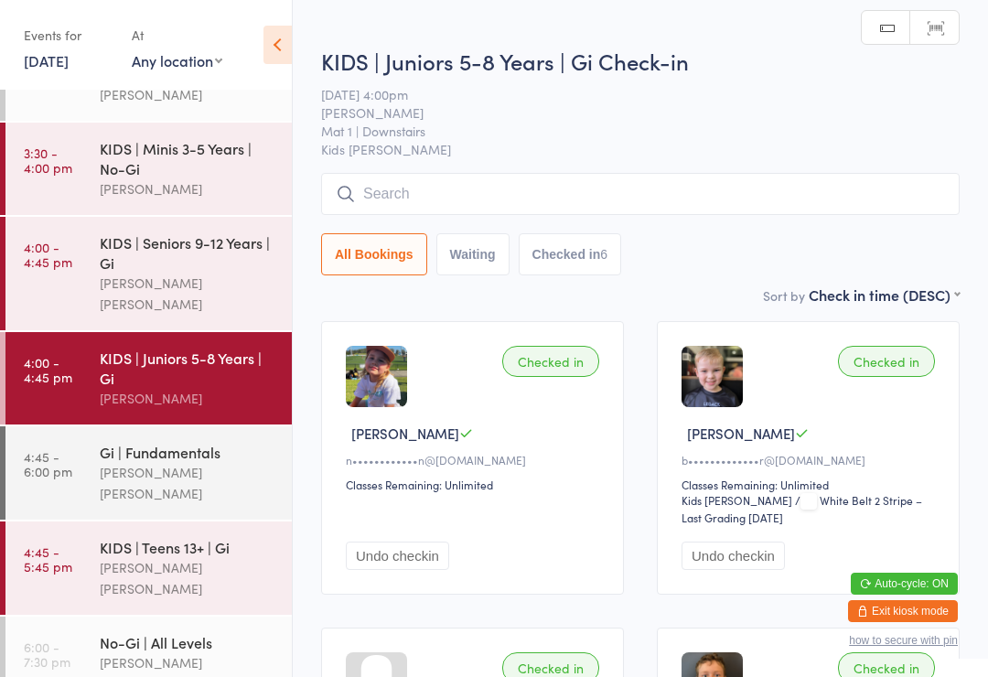
click at [500, 202] on input "search" at bounding box center [640, 194] width 639 height 42
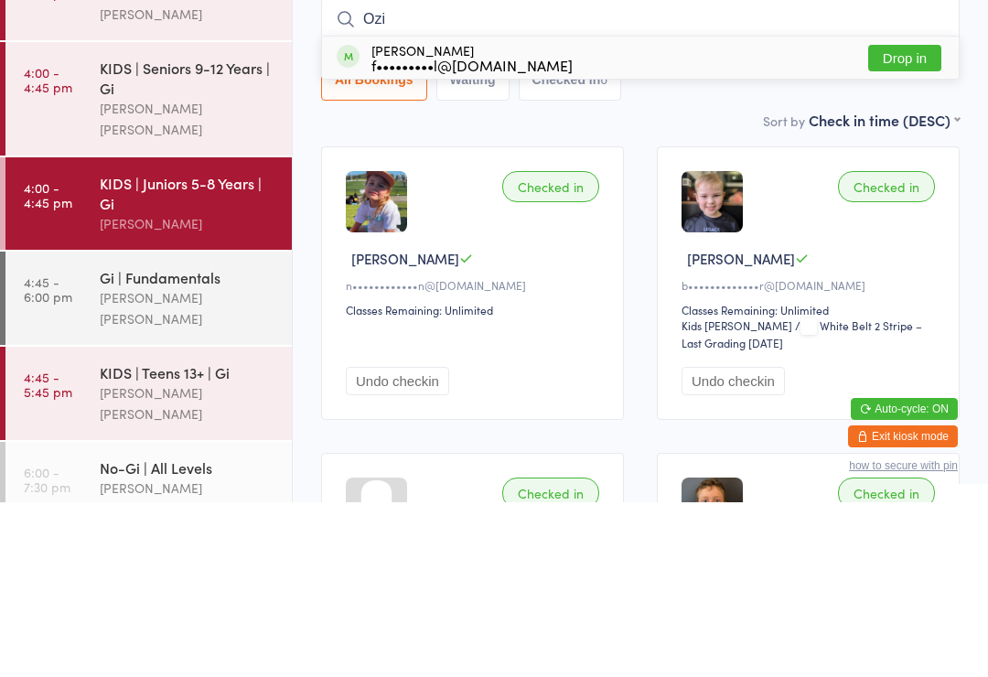
click at [468, 173] on input "Ozi" at bounding box center [640, 194] width 639 height 42
type input "Ozi"
click at [494, 232] on div "f•••••••••l@gmail.com" at bounding box center [472, 239] width 201 height 15
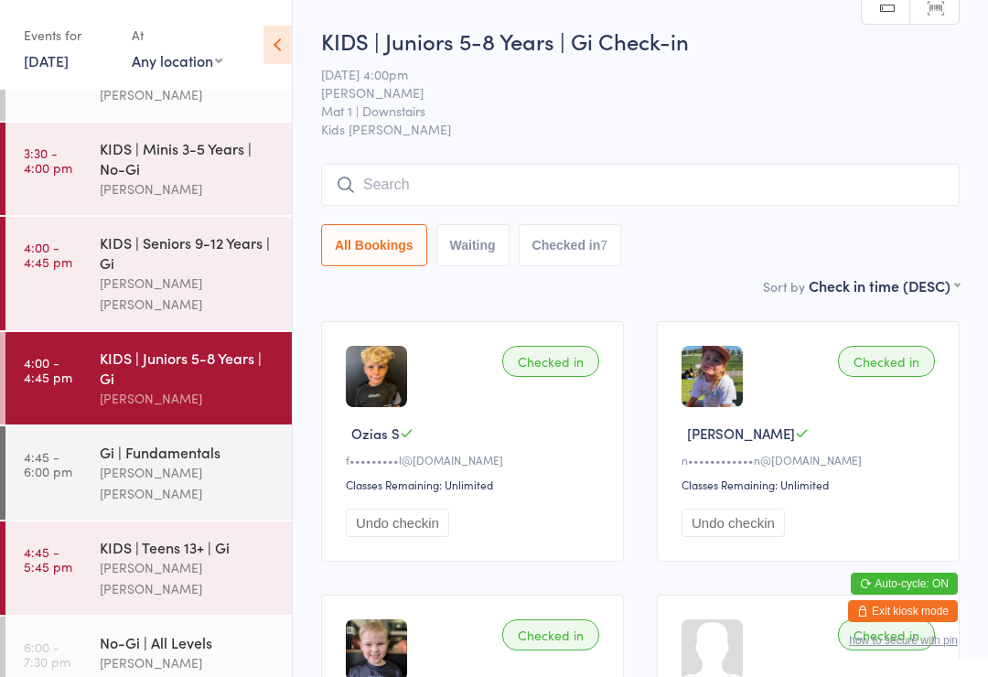
click at [671, 199] on input "search" at bounding box center [640, 185] width 639 height 42
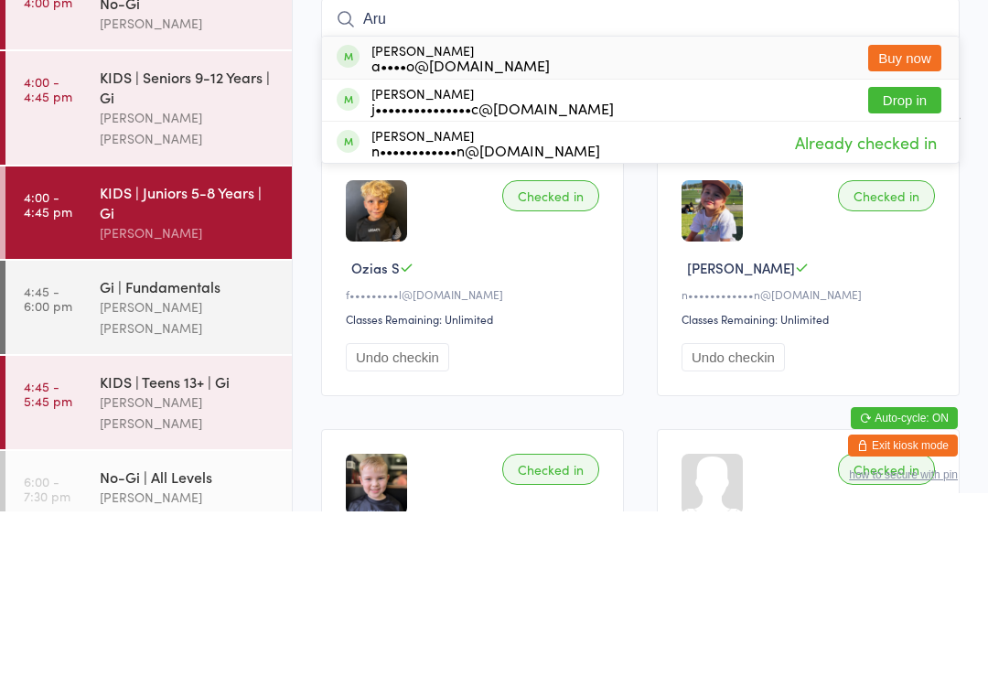
type input "Aru"
click at [557, 266] on div "j•••••••••••••••c@gmail.com" at bounding box center [493, 273] width 243 height 15
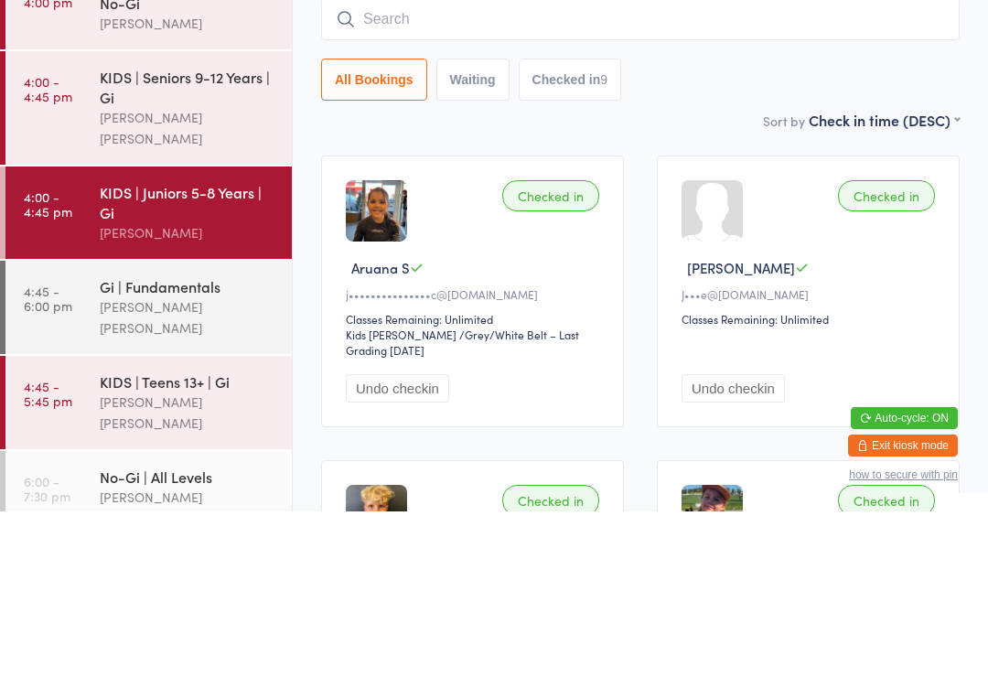
click at [526, 164] on input "search" at bounding box center [640, 185] width 639 height 42
click at [760, 321] on div "Checked in Dylan H J•••e@amidea.com.au Classes Remaining: Unlimited Undo checkin" at bounding box center [808, 457] width 303 height 272
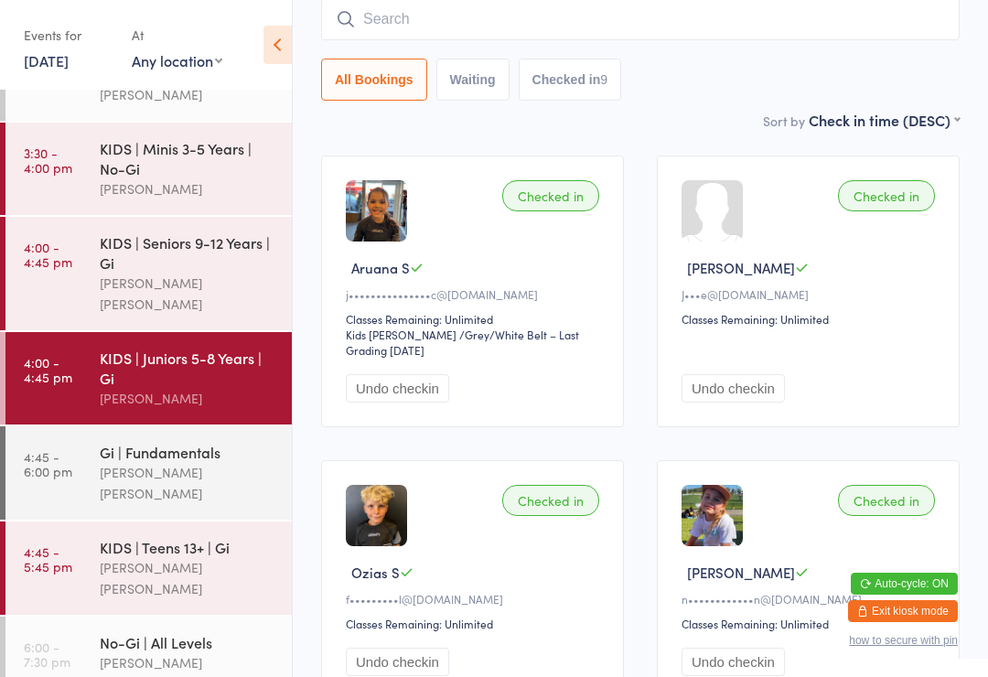
click at [466, 31] on input "search" at bounding box center [640, 19] width 639 height 42
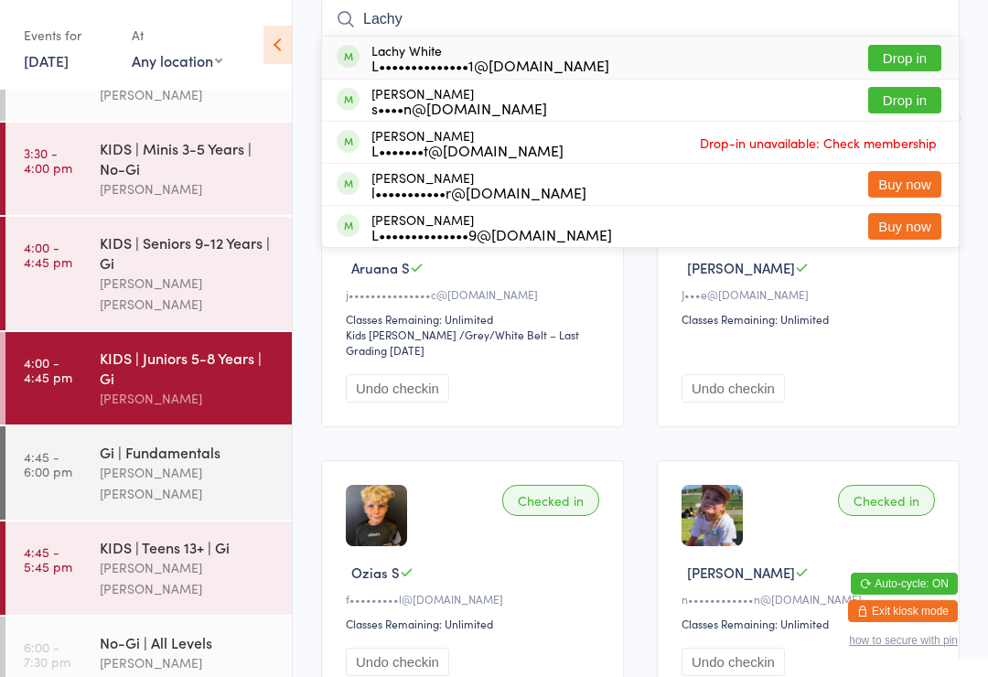
type input "Lachy"
click at [910, 47] on button "Drop in" at bounding box center [905, 58] width 73 height 27
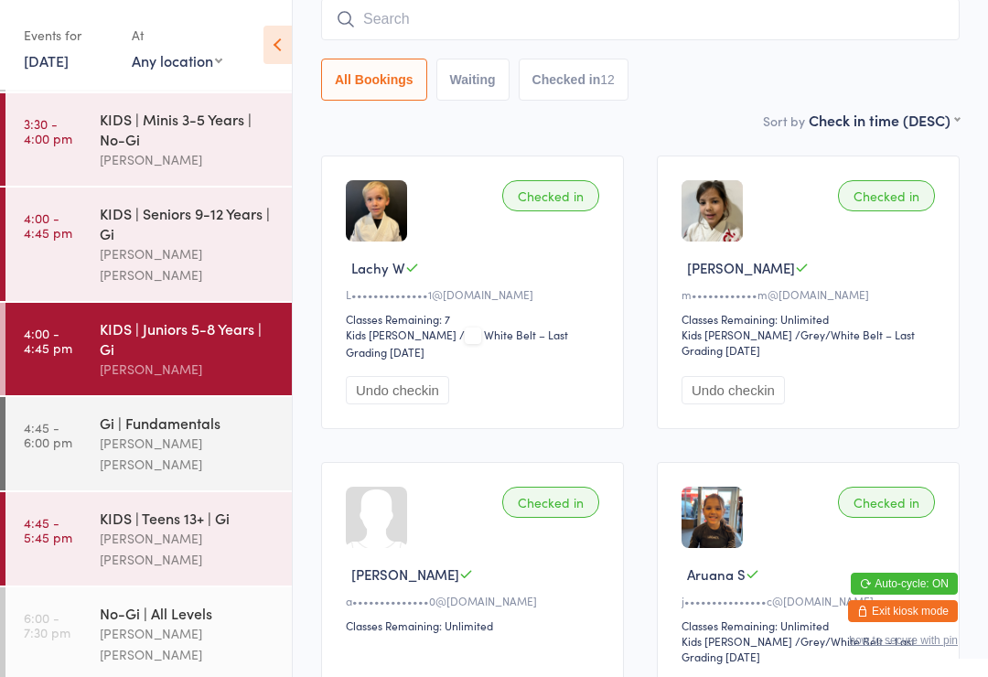
scroll to position [167, 0]
click at [200, 225] on div "KIDS | Seniors 9-12 Years | Gi" at bounding box center [188, 224] width 177 height 40
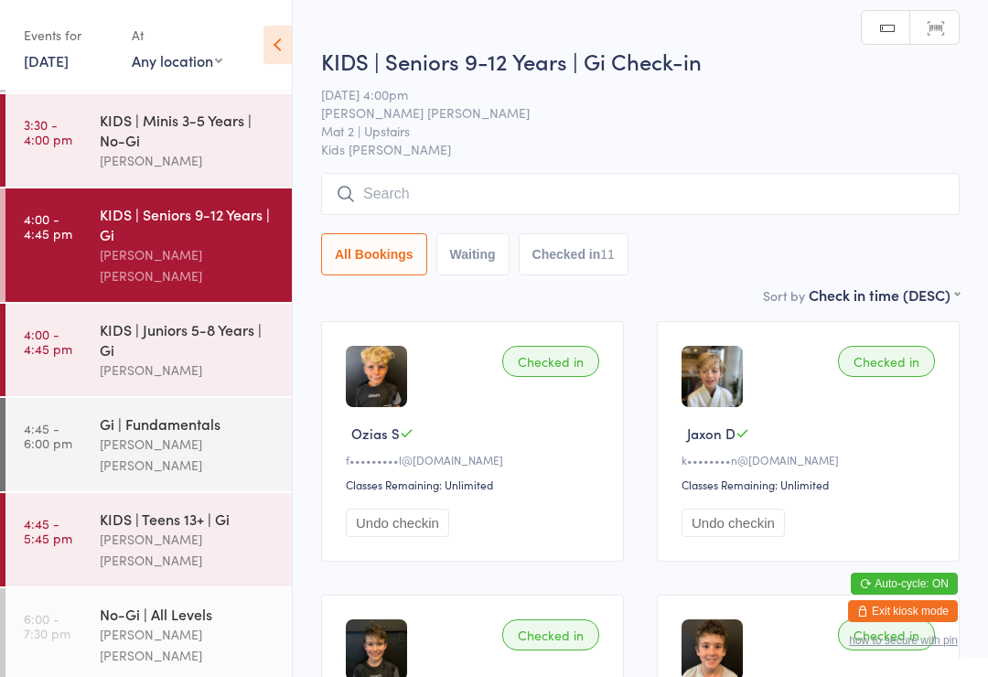
click at [395, 190] on input "search" at bounding box center [640, 194] width 639 height 42
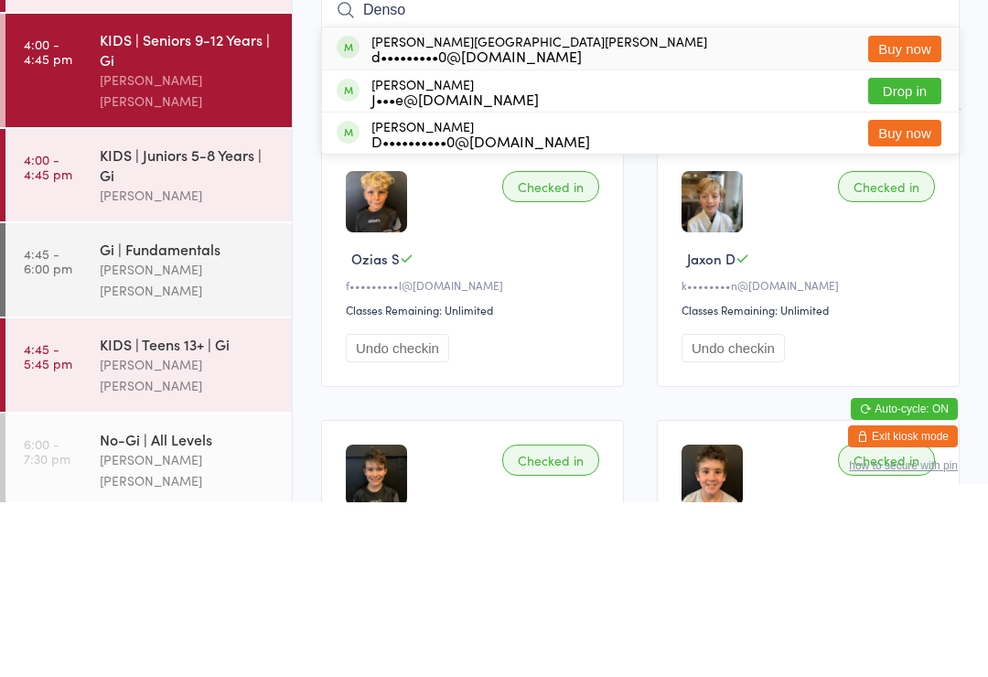
type input "Denson"
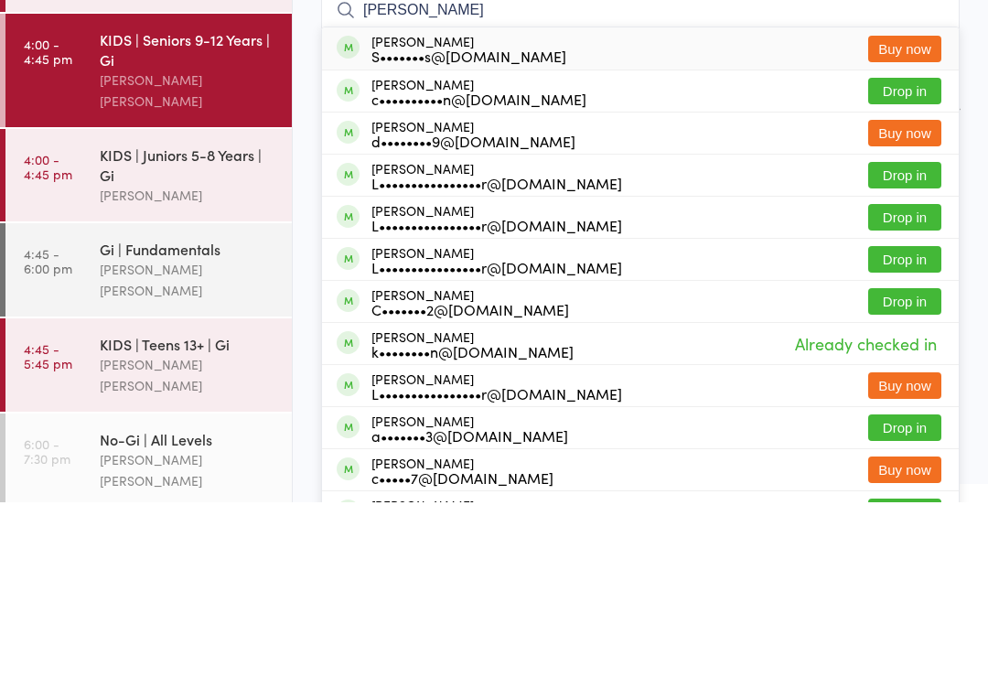
click at [168, 204] on div "KIDS | Seniors 9-12 Years | Gi" at bounding box center [188, 224] width 177 height 40
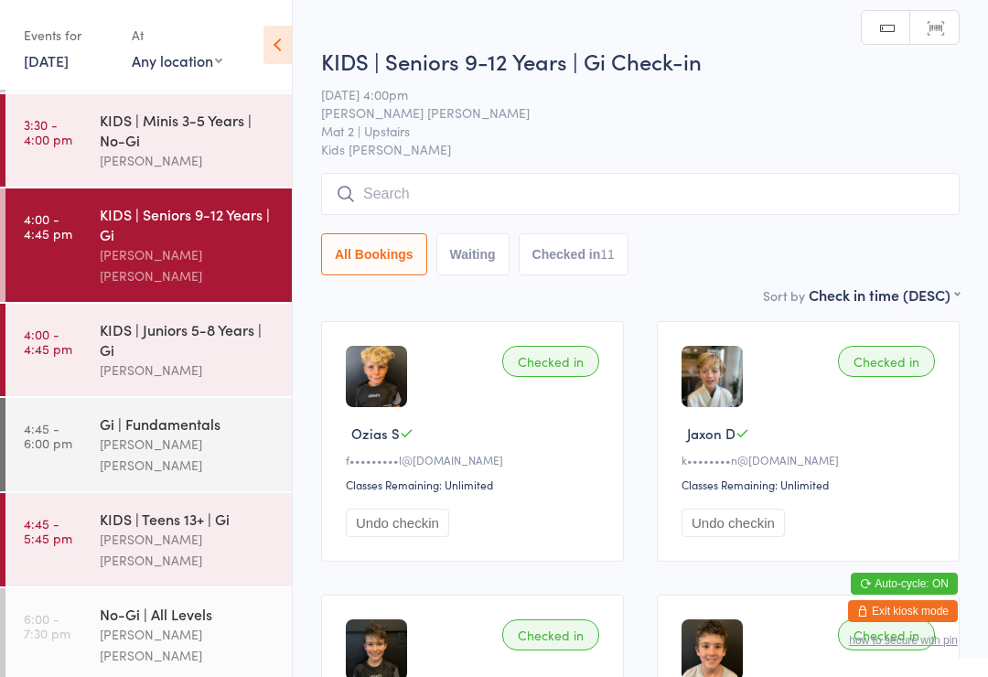
click at [470, 194] on input "search" at bounding box center [640, 194] width 639 height 42
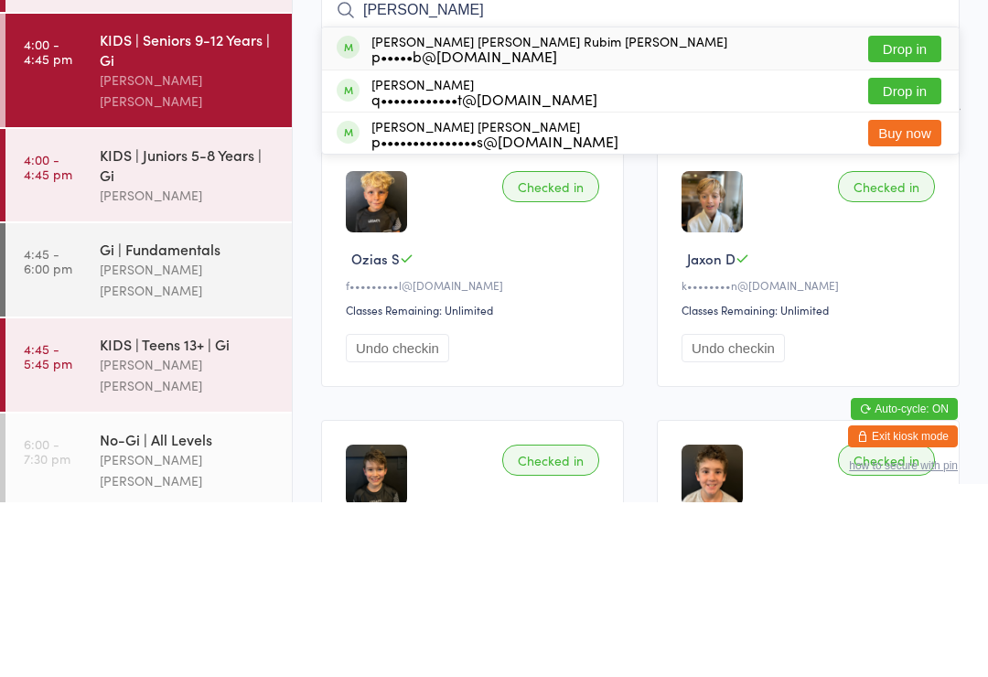
type input "Joao pedro"
click at [892, 211] on button "Drop in" at bounding box center [905, 224] width 73 height 27
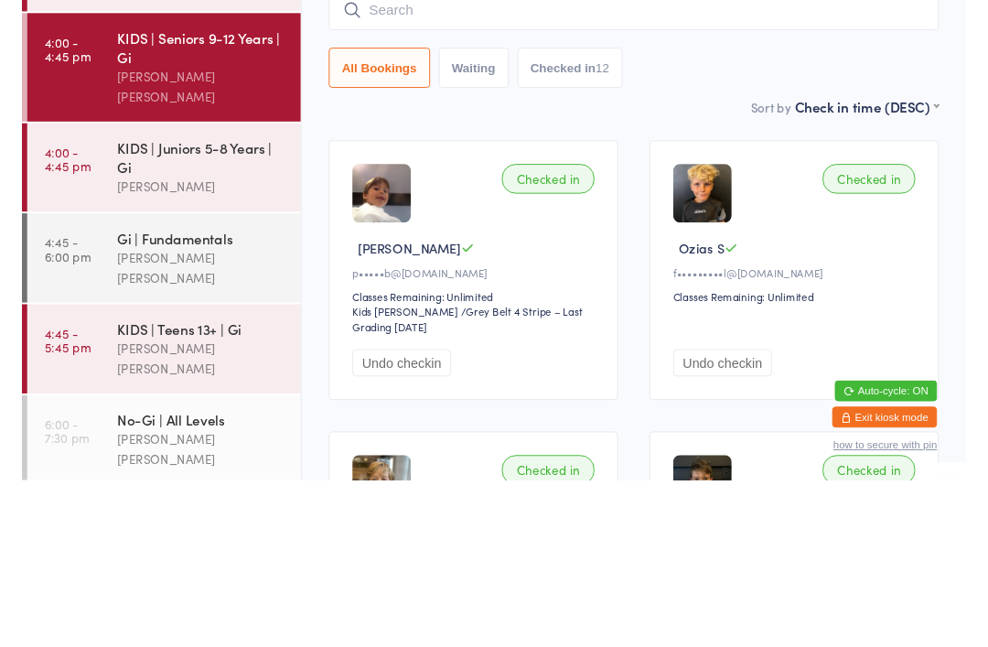
scroll to position [175, 0]
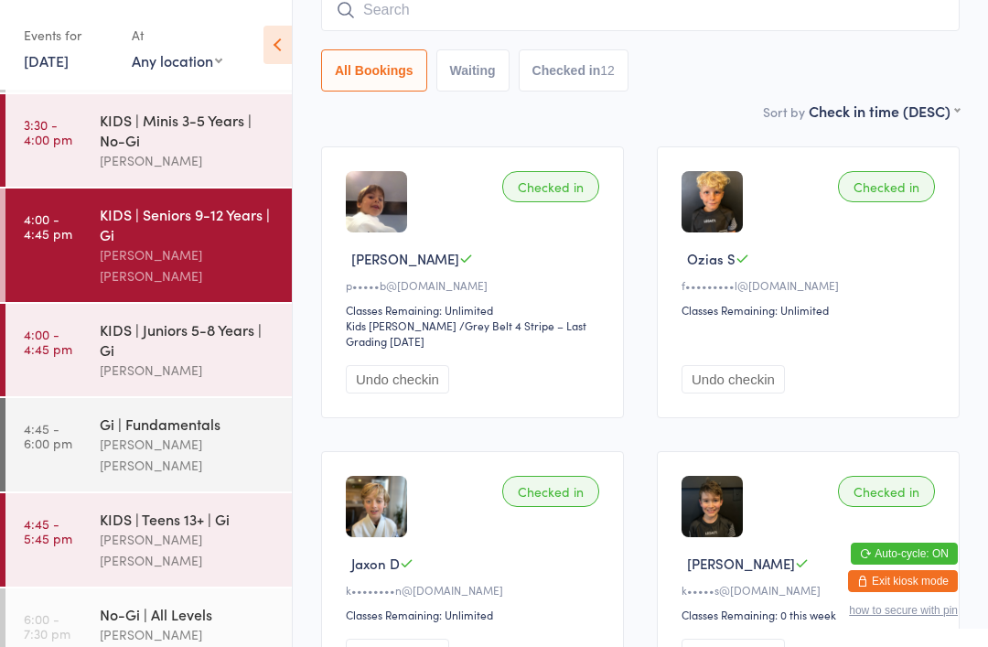
click at [140, 434] on div "Lucas Costa Santana" at bounding box center [188, 455] width 177 height 42
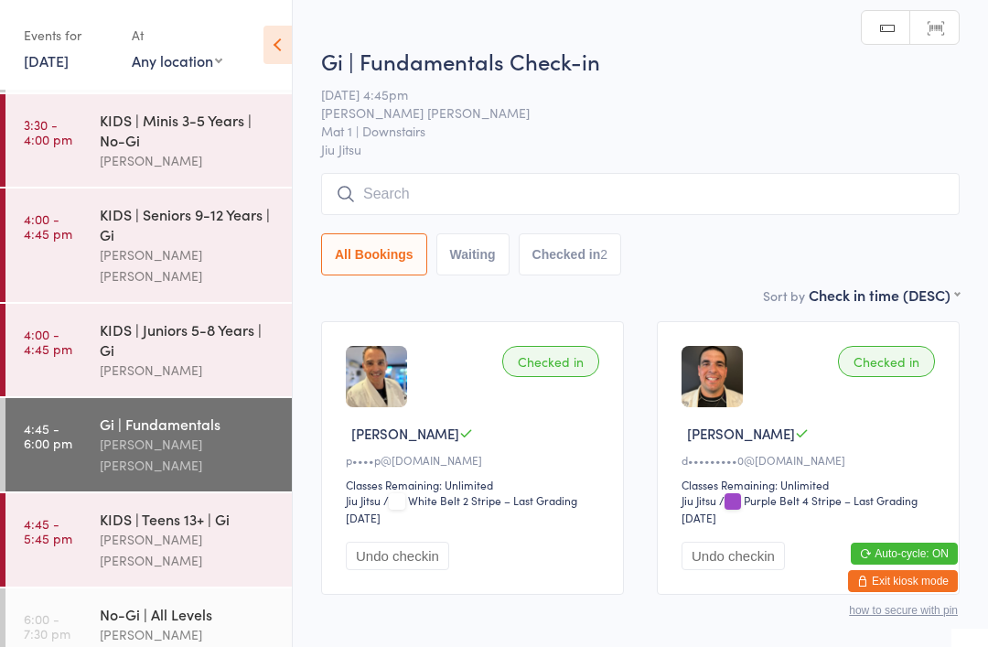
click at [404, 197] on input "search" at bounding box center [640, 194] width 639 height 42
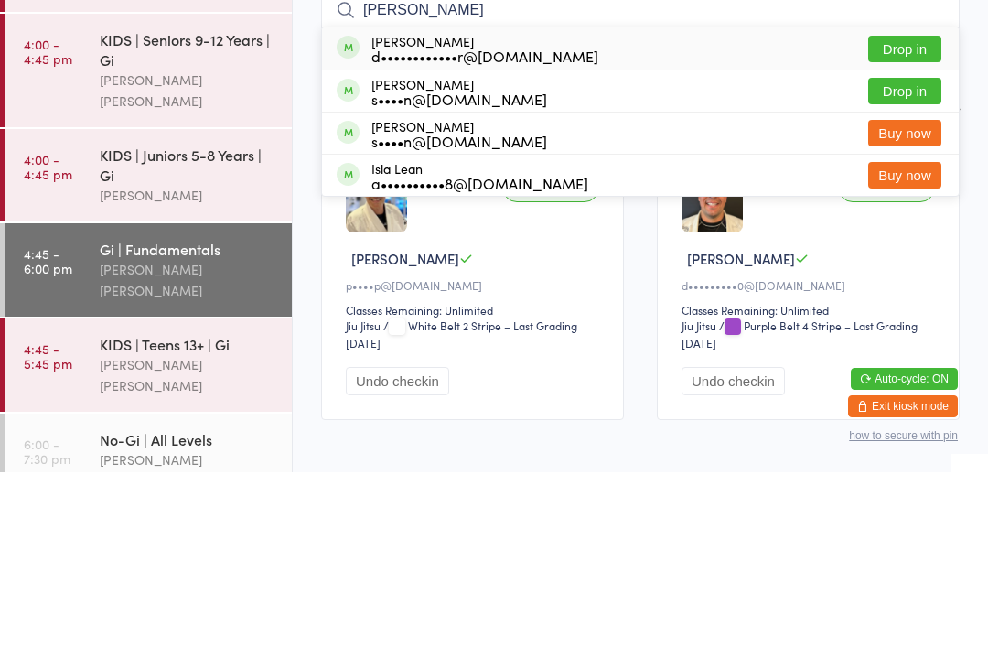
type input "Dean"
click at [910, 211] on button "Drop in" at bounding box center [905, 224] width 73 height 27
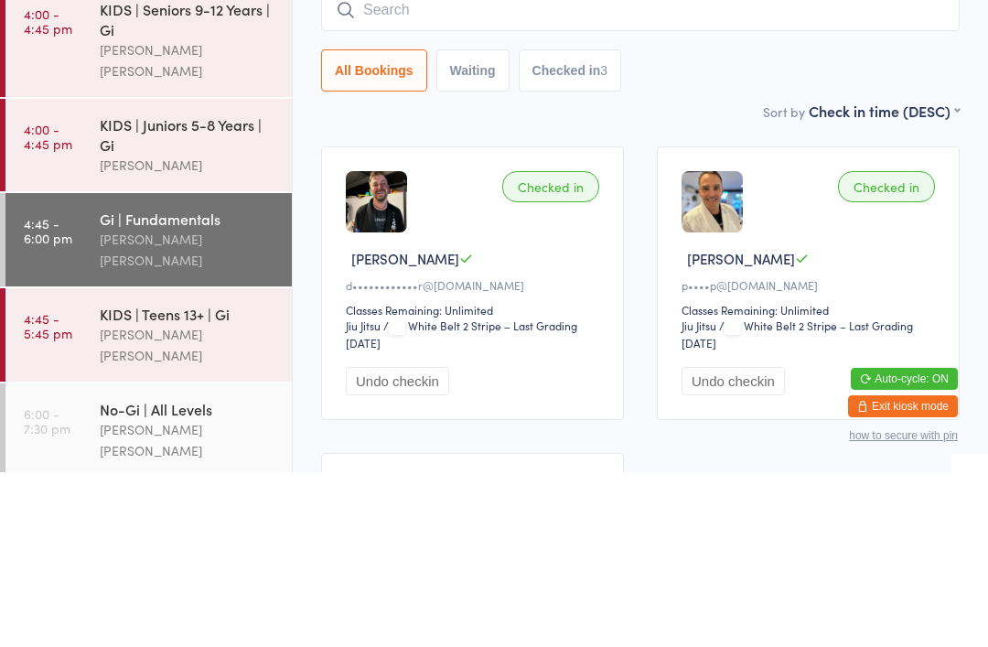
scroll to position [139, 0]
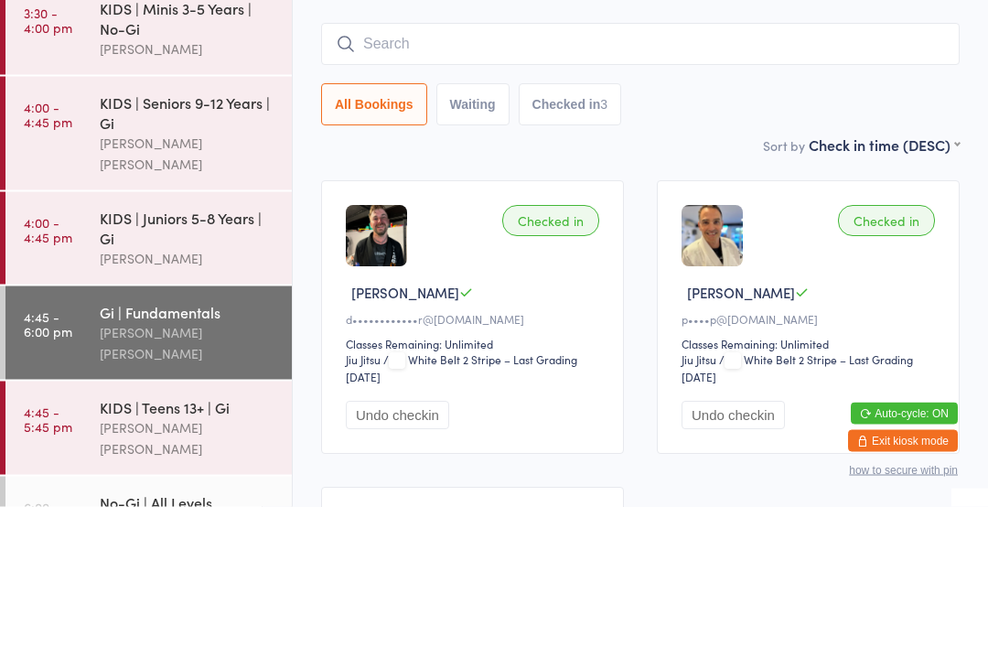
click at [126, 442] on div "Gi | Fundamentals" at bounding box center [188, 452] width 177 height 20
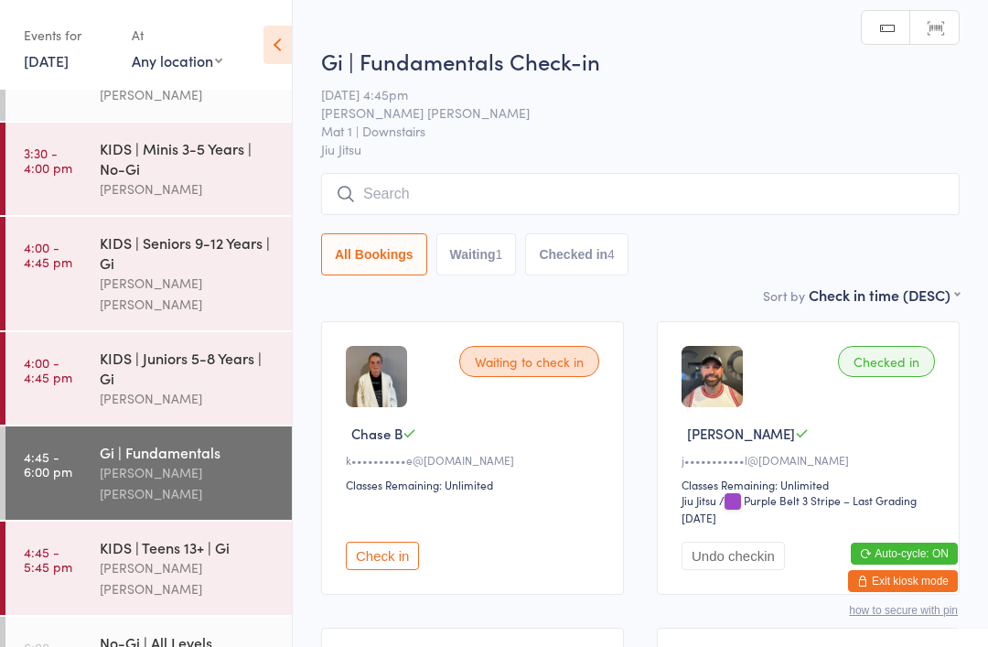
click at [106, 522] on div "KIDS | Teens 13+ | Gi Lucas Costa Santana" at bounding box center [196, 568] width 192 height 93
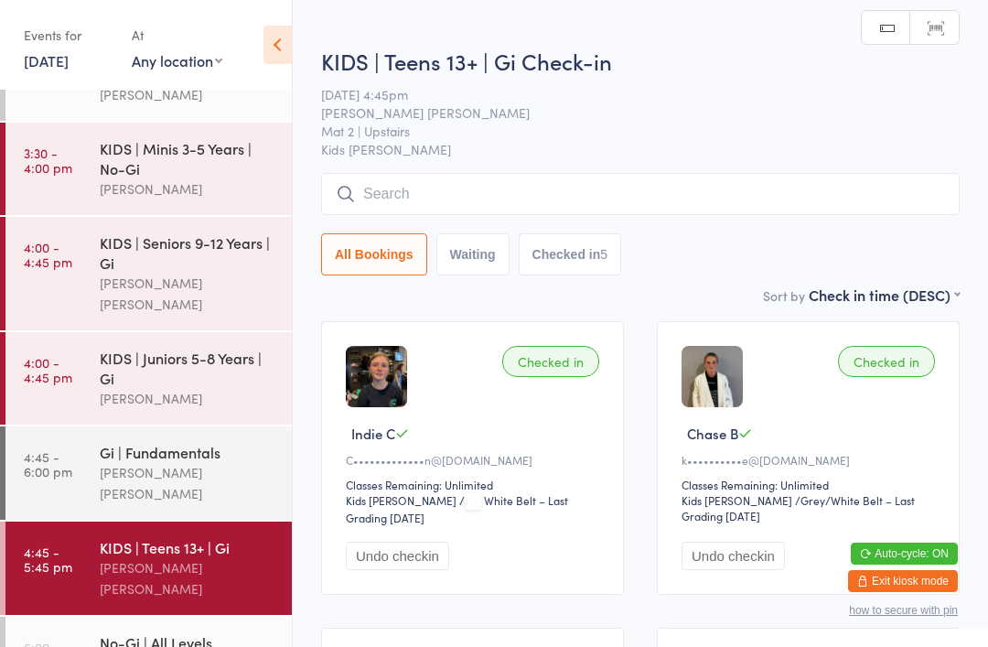
click at [357, 178] on input "search" at bounding box center [640, 194] width 639 height 42
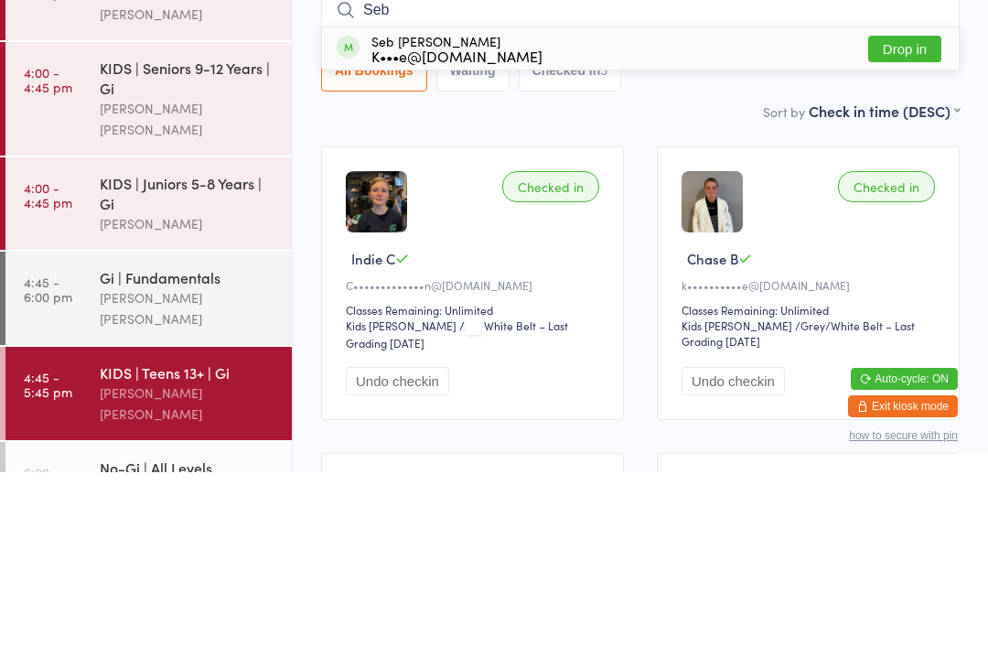
type input "Seb"
click at [543, 209] on div "Seb Worner K•••e@carersathome.com" at bounding box center [457, 223] width 171 height 29
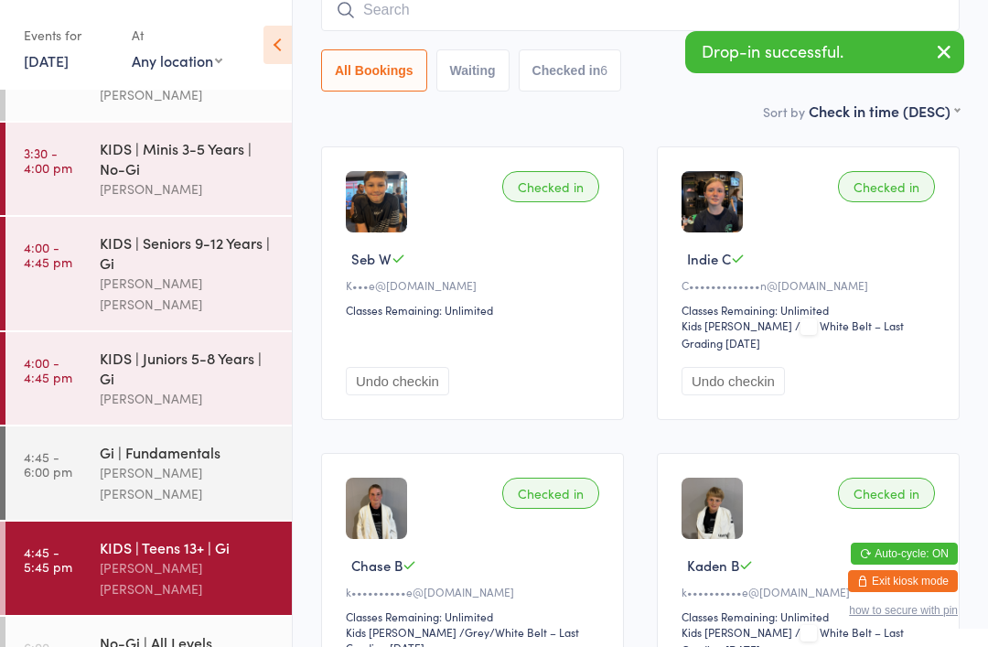
click at [574, 190] on div "Checked in" at bounding box center [550, 186] width 97 height 31
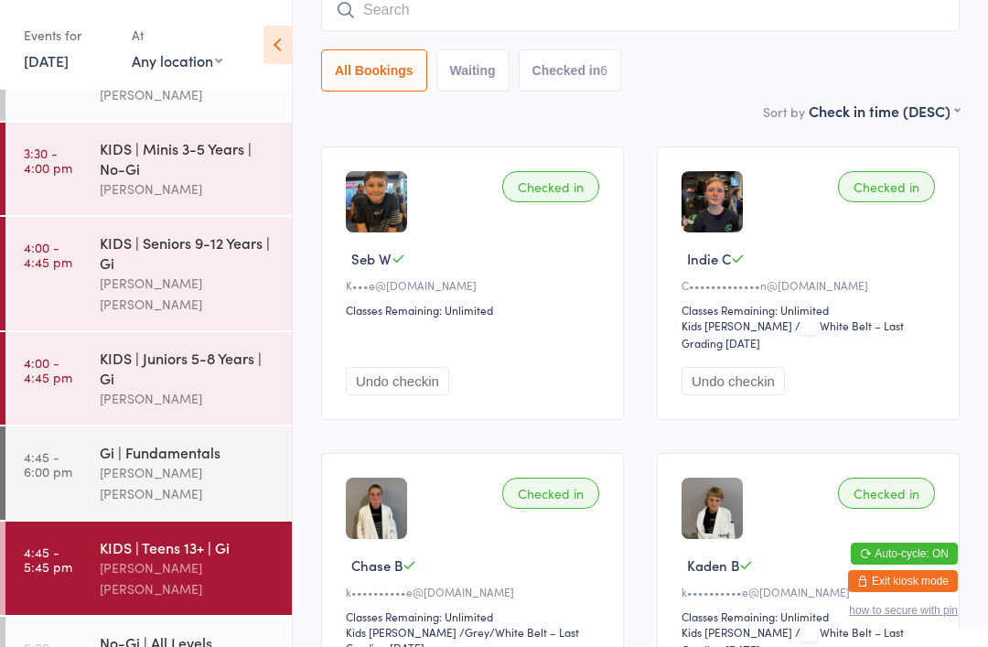
click at [110, 157] on div "KIDS | Minis 3-5 Years | No-Gi" at bounding box center [188, 158] width 177 height 40
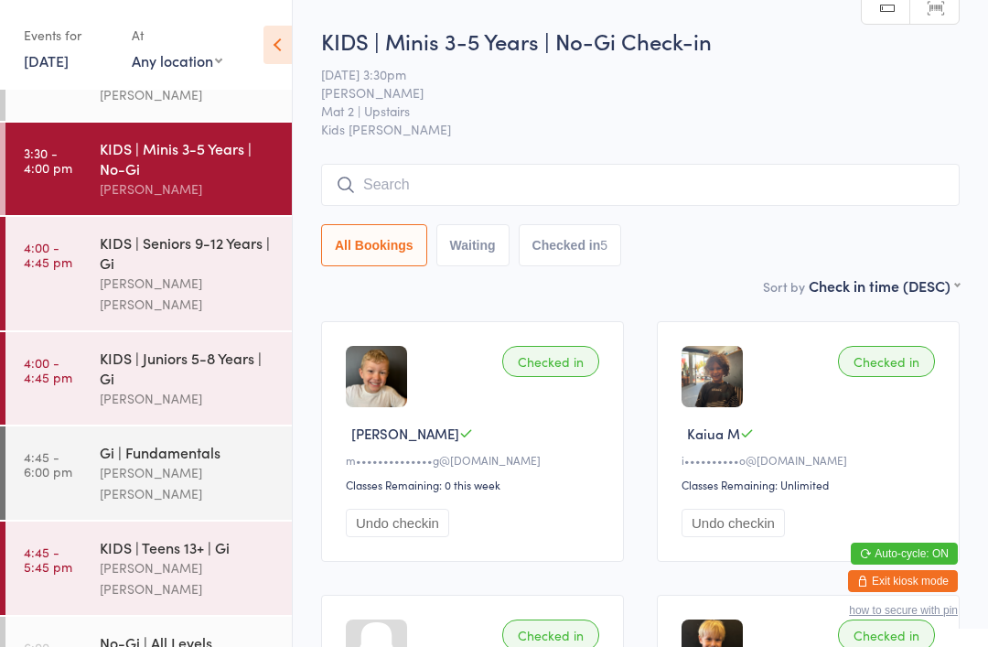
click at [170, 537] on div "KIDS | Teens 13+ | Gi" at bounding box center [188, 547] width 177 height 20
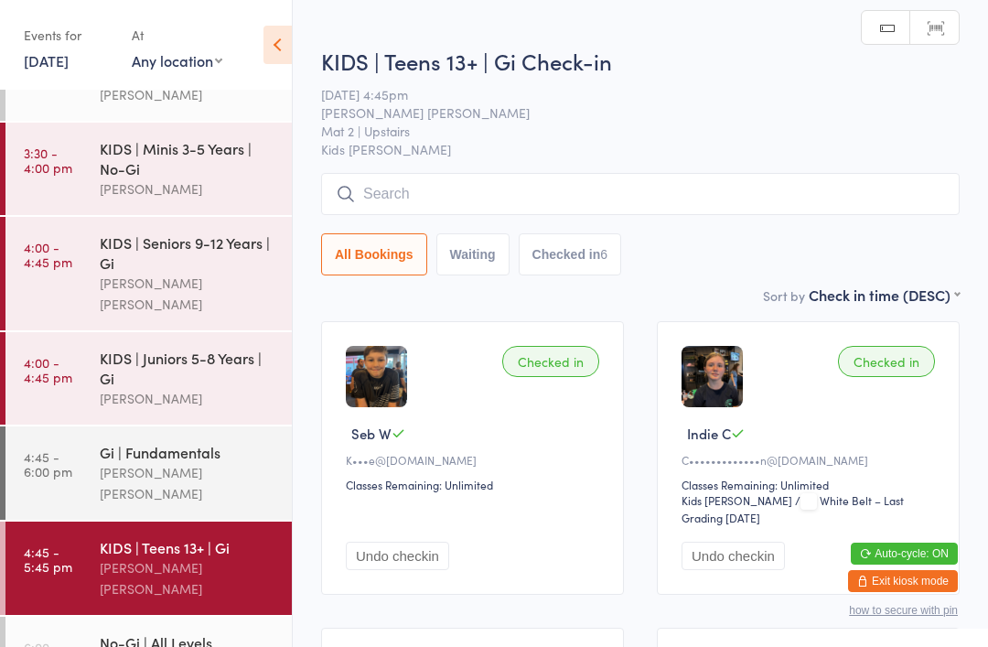
click at [806, 198] on input "search" at bounding box center [640, 194] width 639 height 42
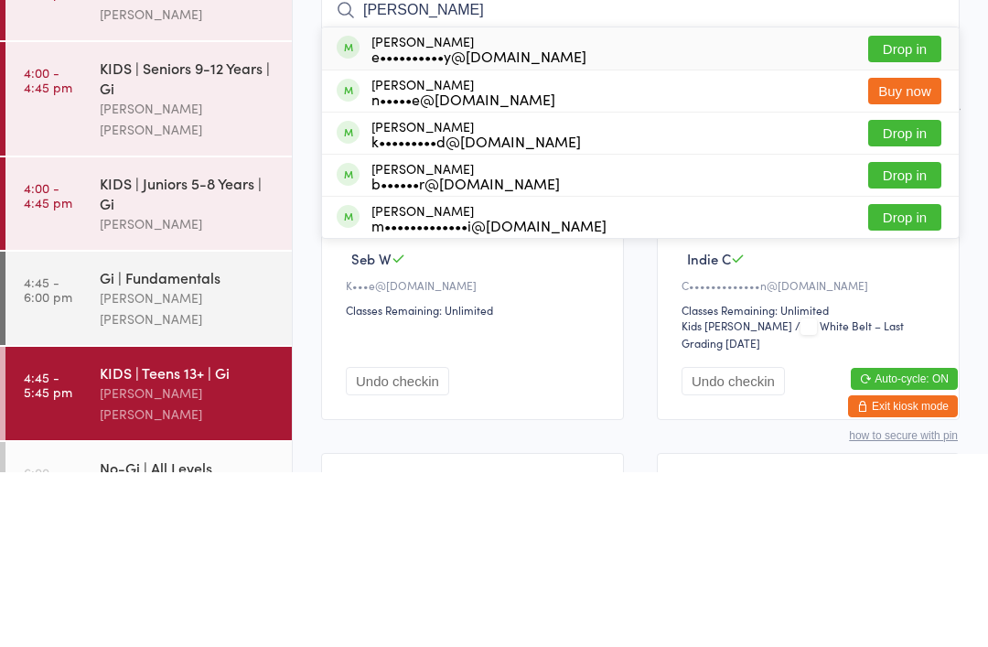
type input "Leilani"
click at [914, 211] on button "Drop in" at bounding box center [905, 224] width 73 height 27
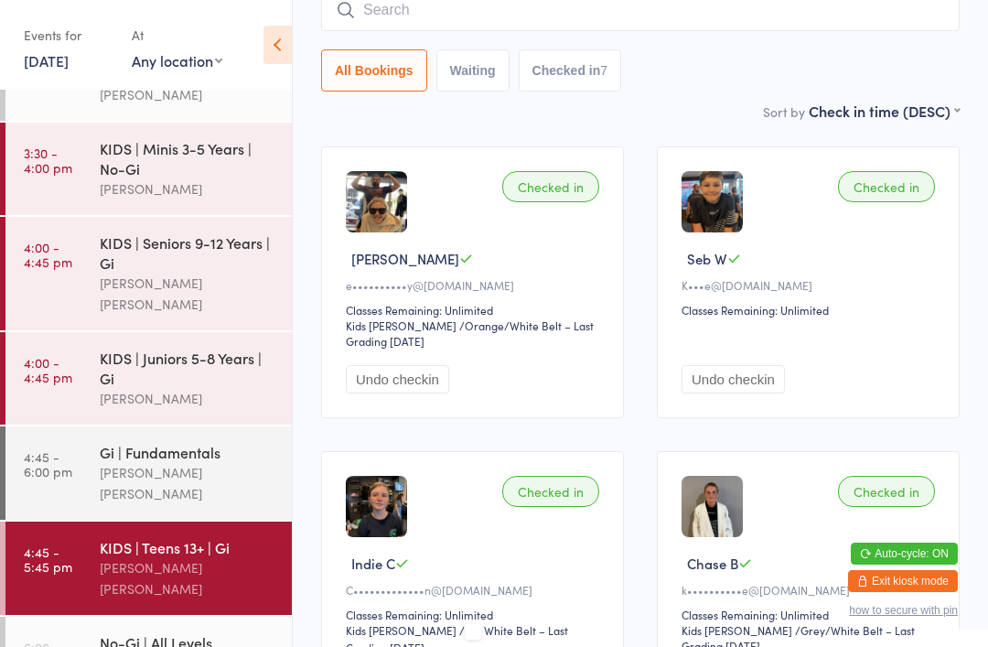
click at [423, 22] on input "search" at bounding box center [640, 10] width 639 height 42
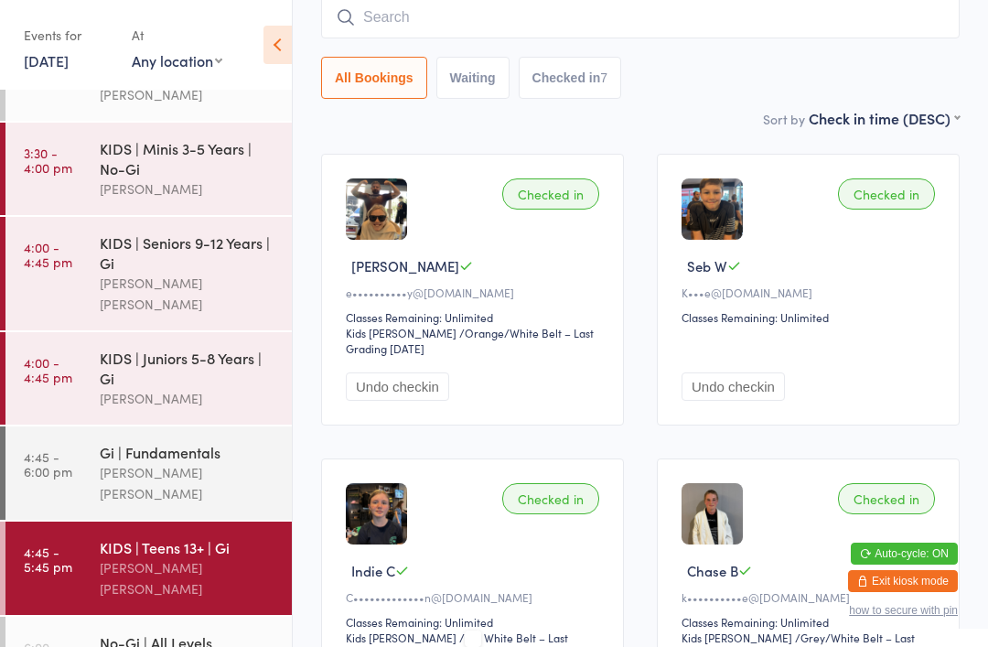
scroll to position [166, 0]
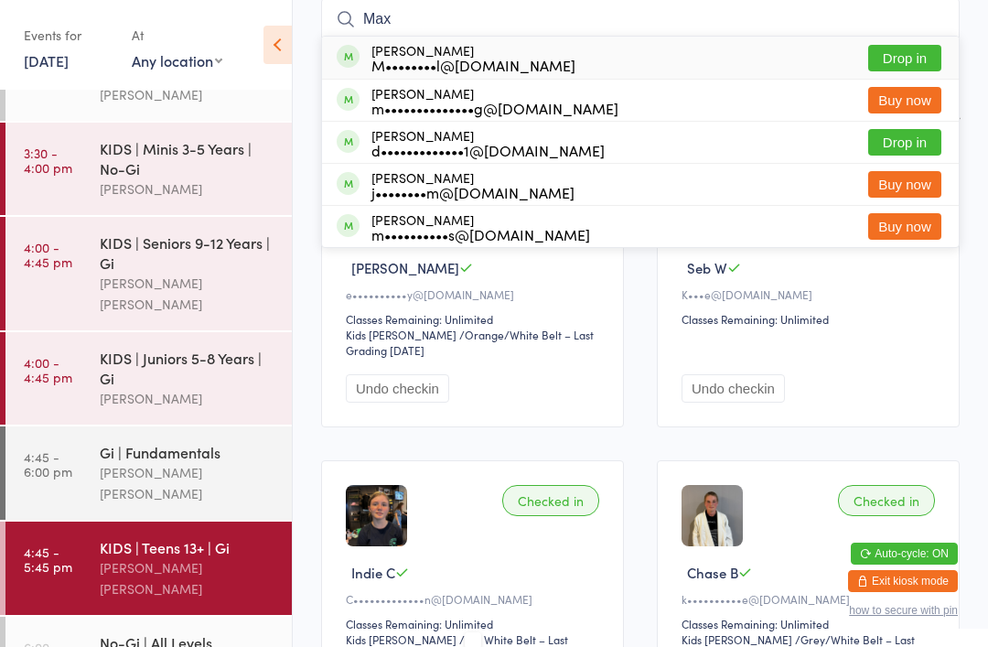
type input "Max"
click at [898, 58] on button "Drop in" at bounding box center [905, 58] width 73 height 27
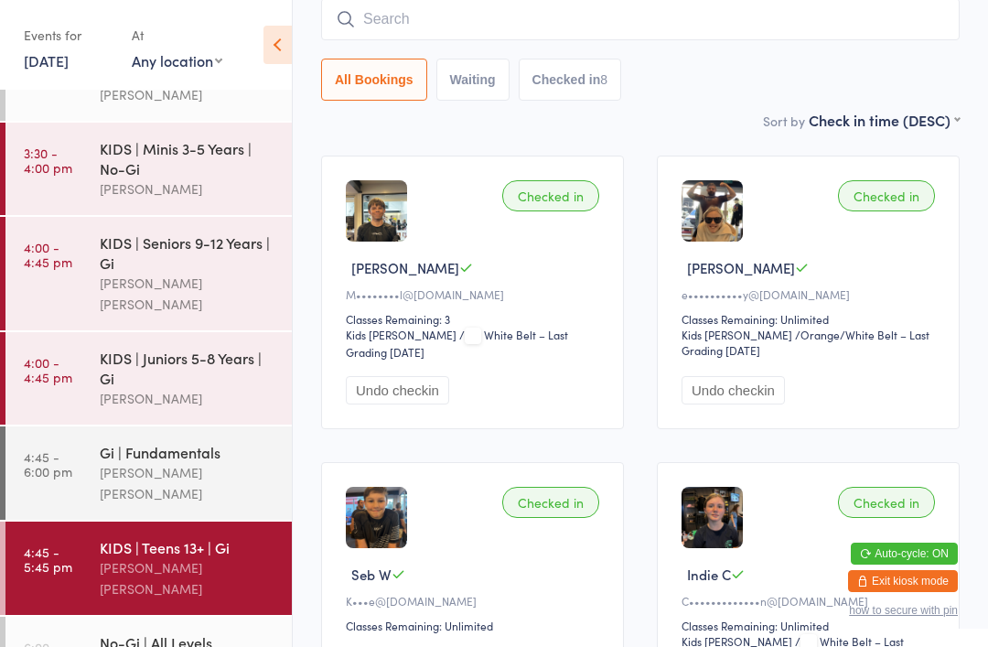
click at [718, 7] on input "search" at bounding box center [640, 19] width 639 height 42
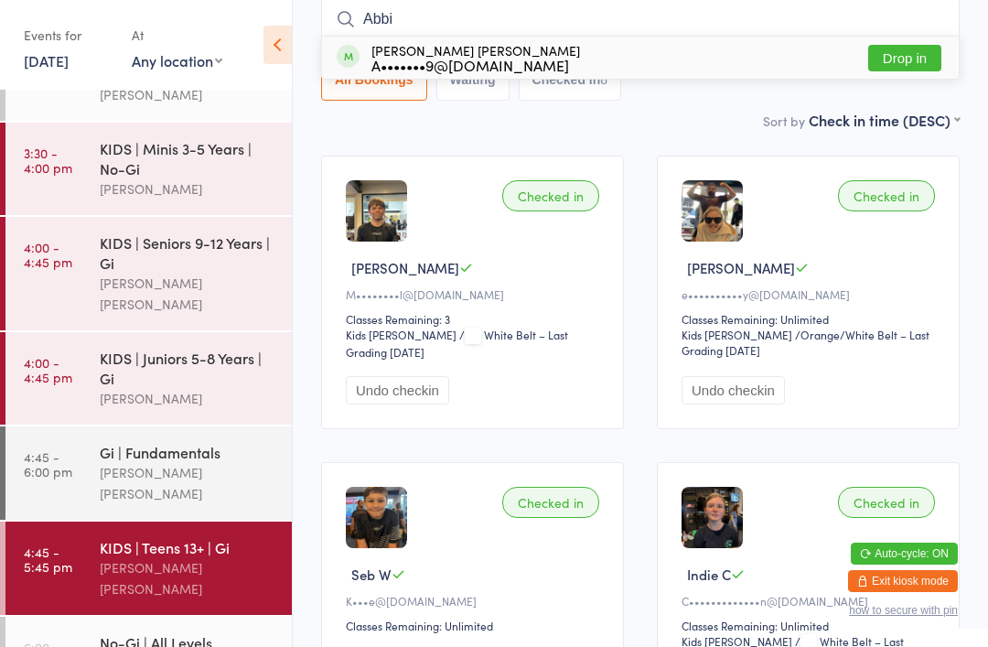
type input "Abbi"
click at [912, 56] on button "Drop in" at bounding box center [905, 58] width 73 height 27
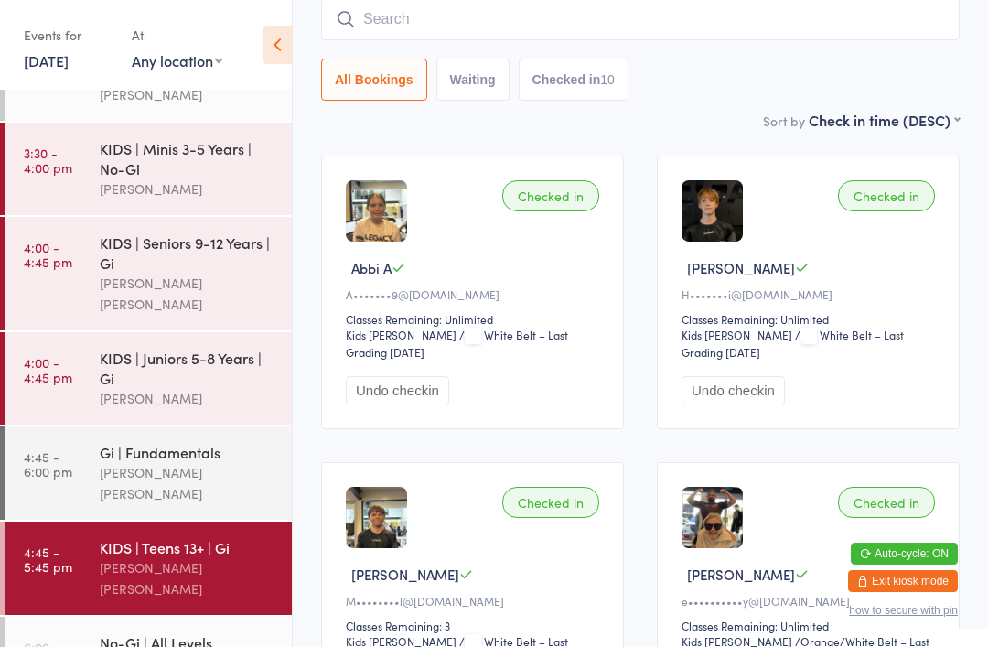
click at [394, 5] on input "search" at bounding box center [640, 19] width 639 height 42
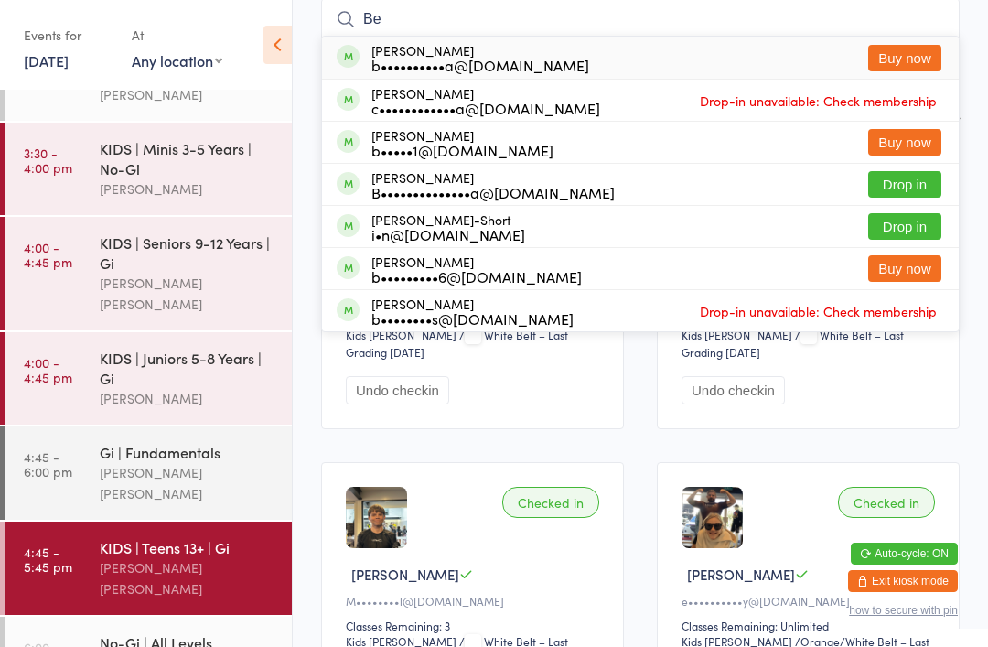
type input "B"
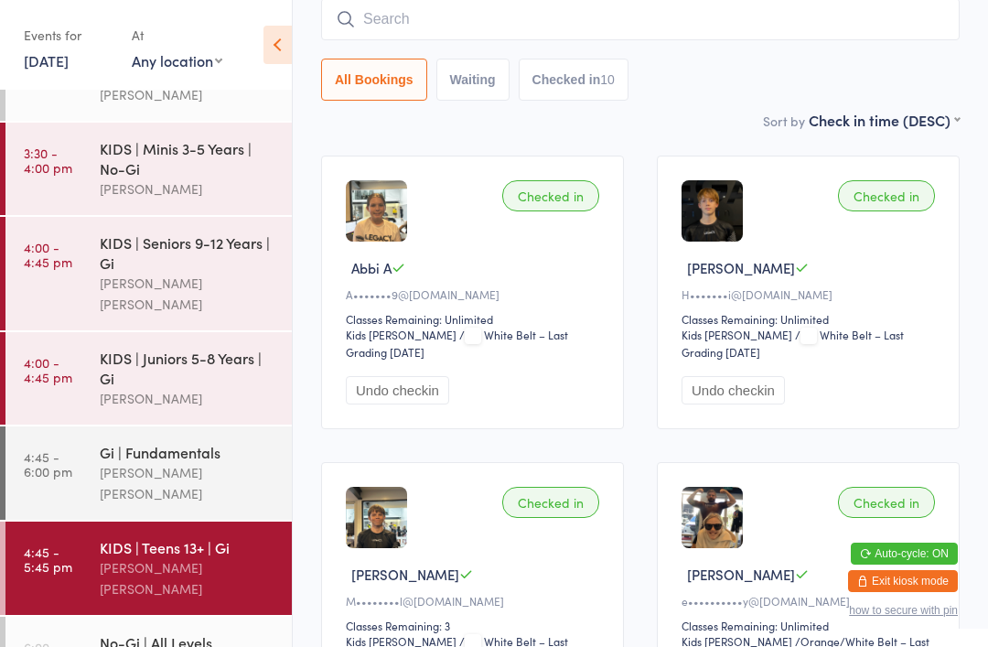
scroll to position [0, 0]
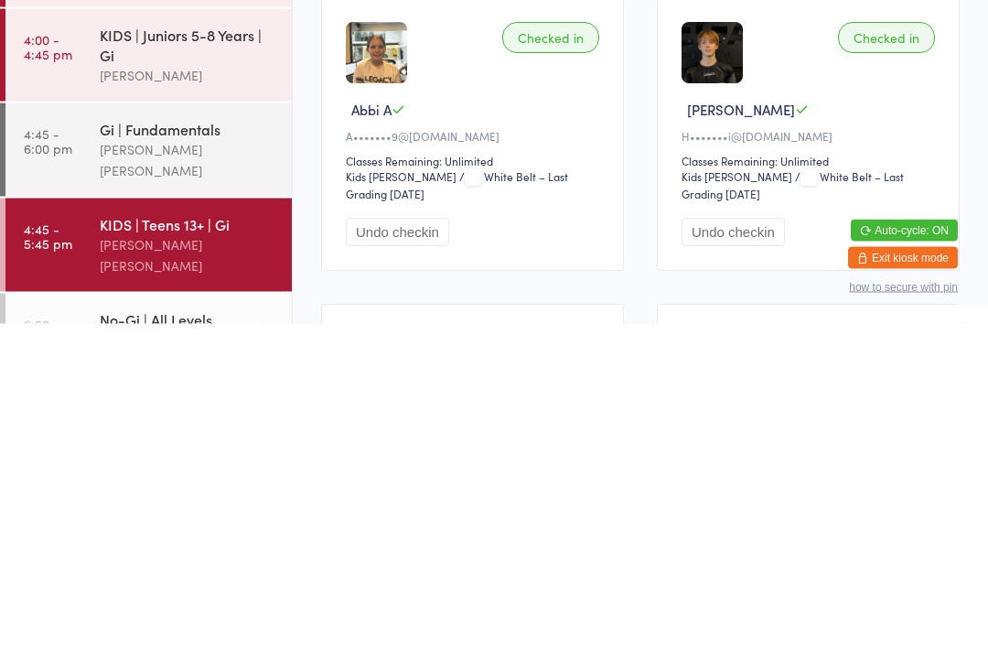
click at [180, 462] on div "Lucas Costa Santana" at bounding box center [188, 483] width 177 height 42
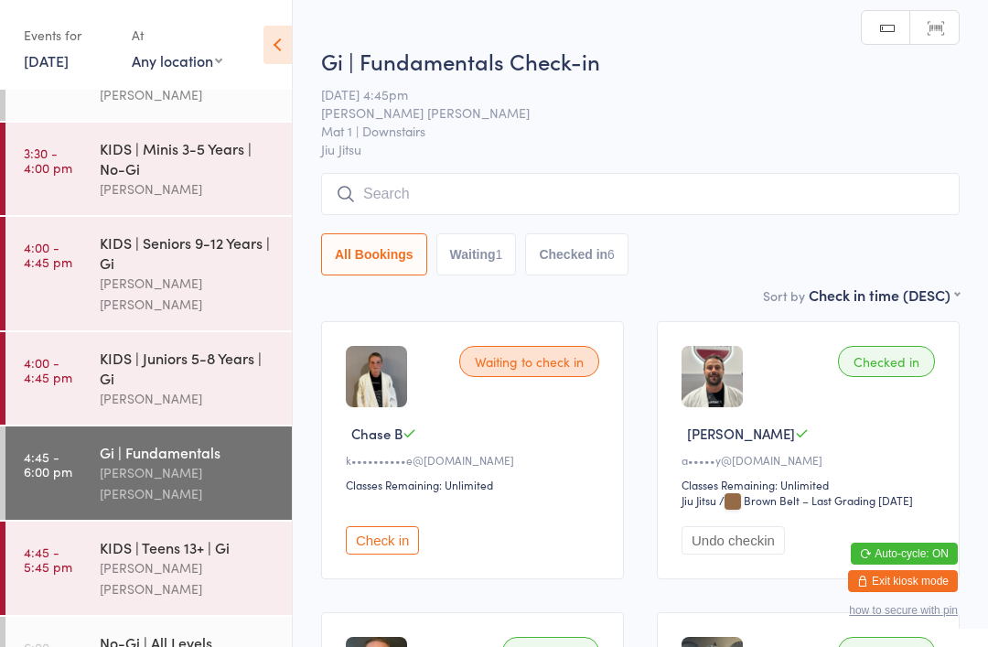
click at [458, 200] on input "search" at bounding box center [640, 194] width 639 height 42
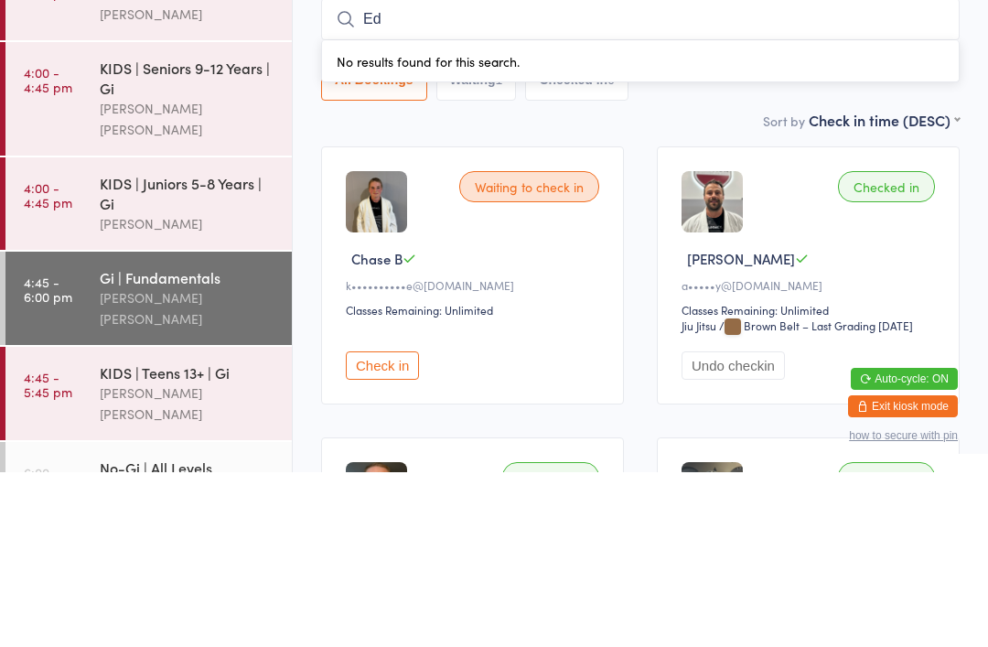
type input "E"
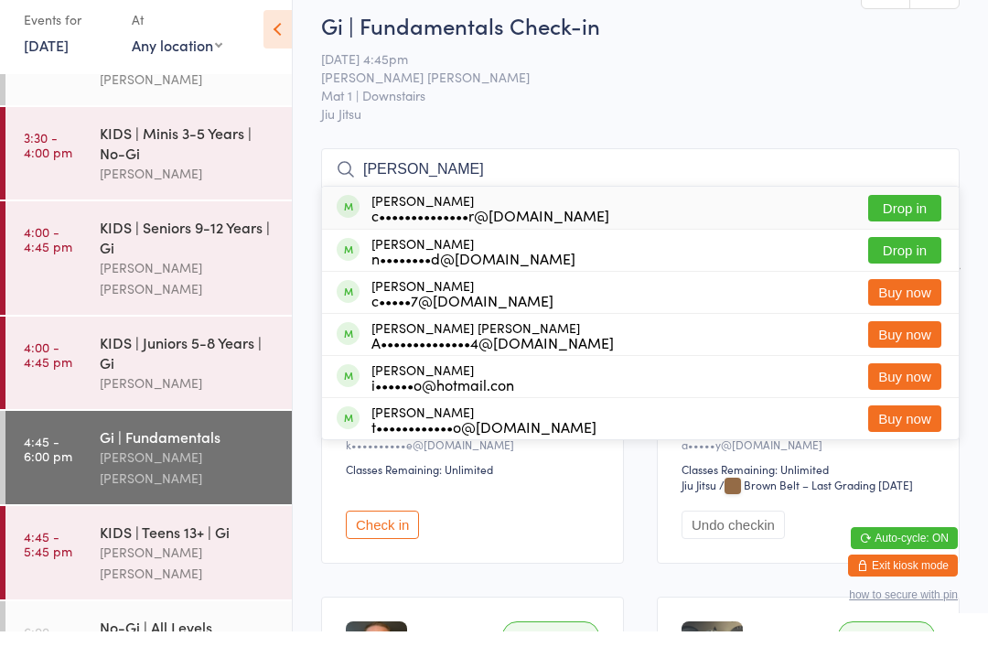
type input "Camille"
click at [897, 211] on button "Drop in" at bounding box center [905, 224] width 73 height 27
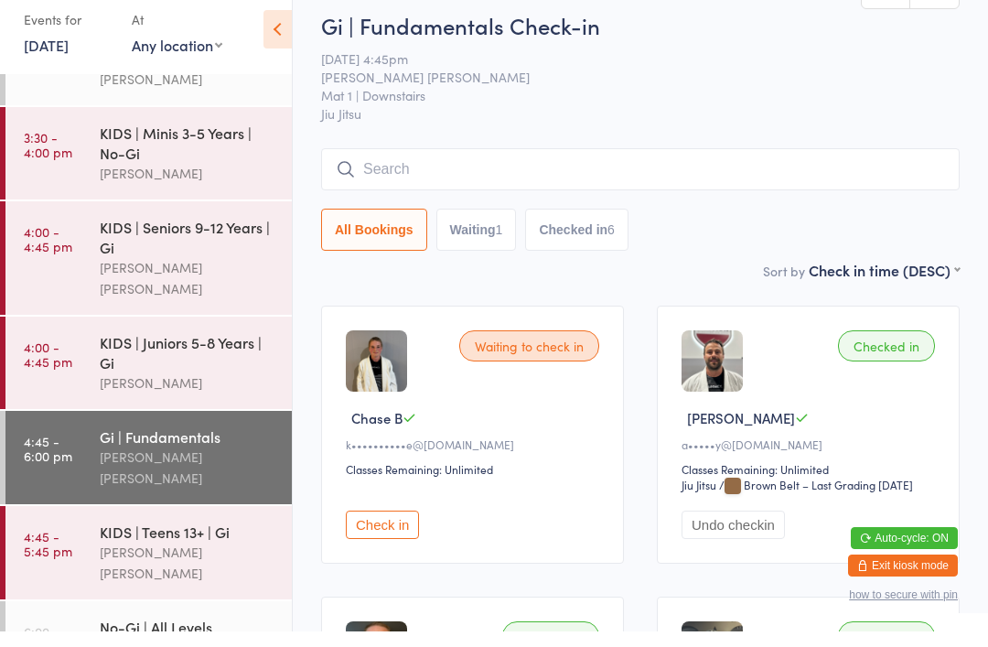
scroll to position [16, 0]
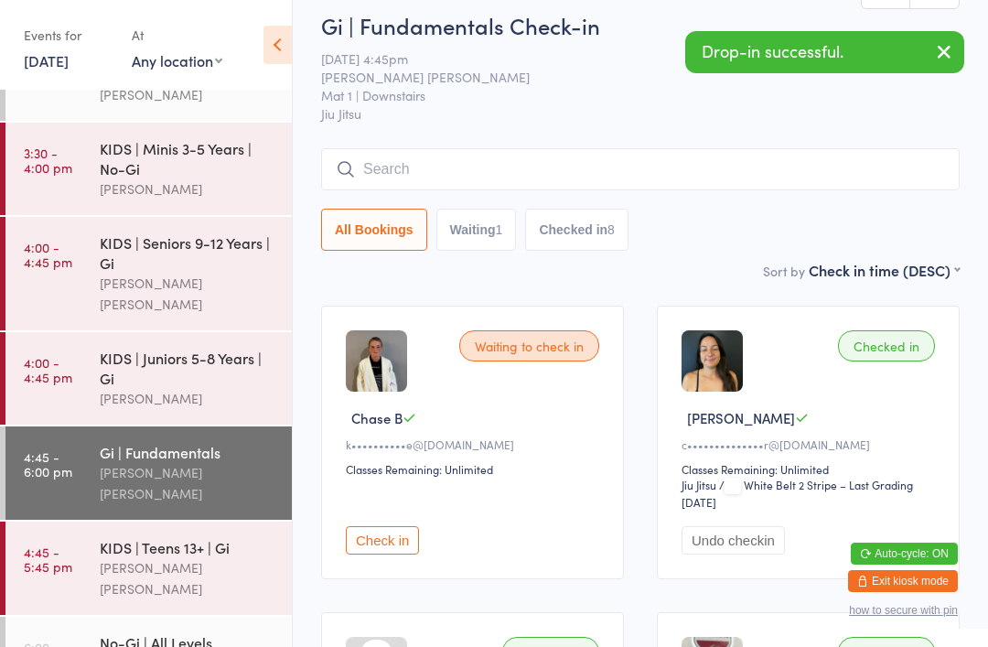
click at [508, 171] on input "search" at bounding box center [640, 169] width 639 height 42
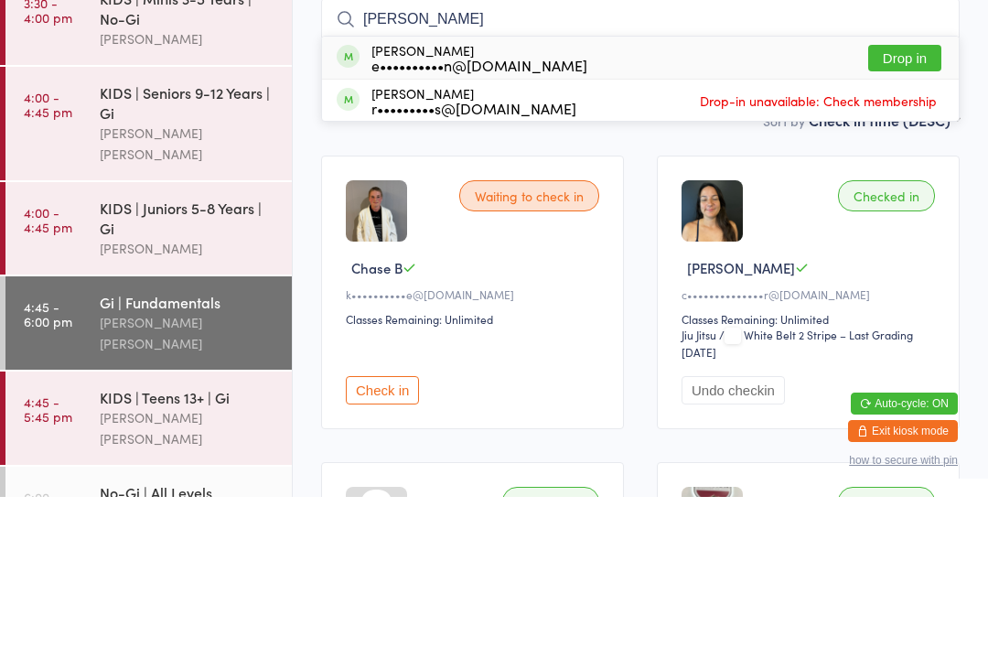
type input "Edouard"
click at [895, 195] on button "Drop in" at bounding box center [905, 208] width 73 height 27
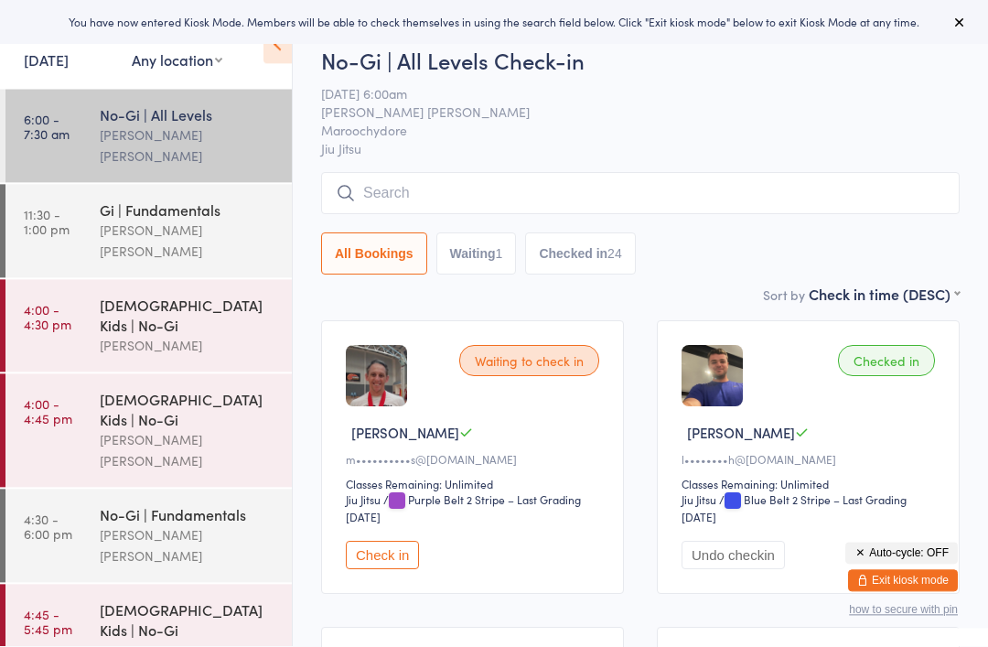
scroll to position [28, 0]
